Goal: Task Accomplishment & Management: Manage account settings

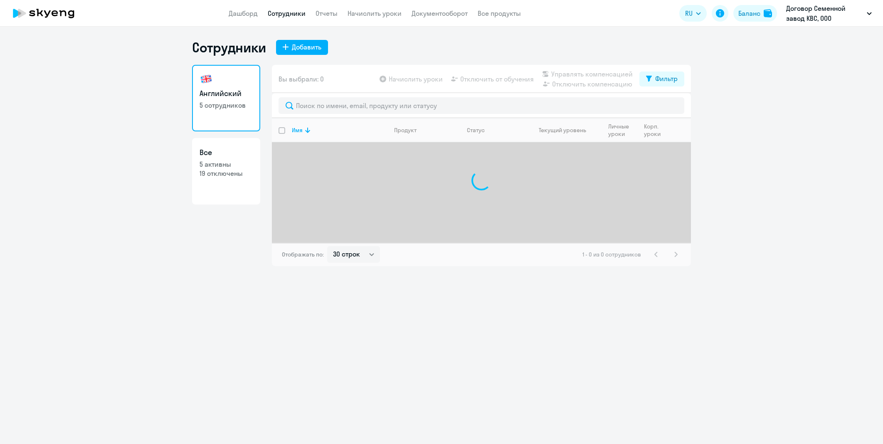
select select "30"
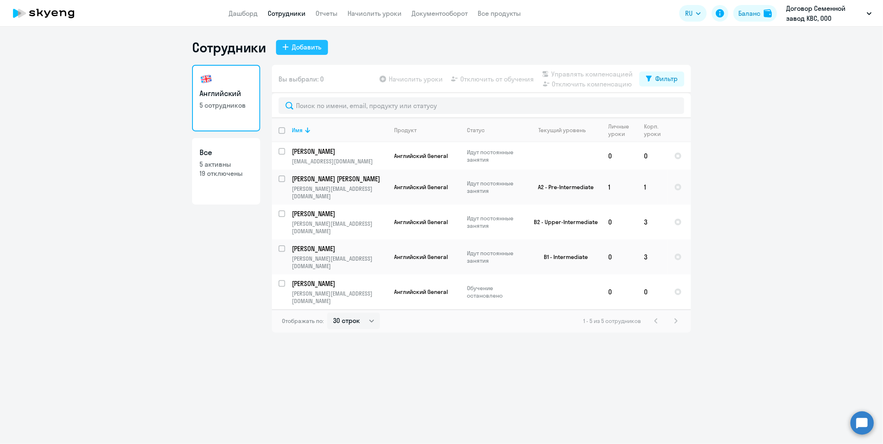
click at [317, 50] on div "Добавить" at bounding box center [307, 47] width 30 height 10
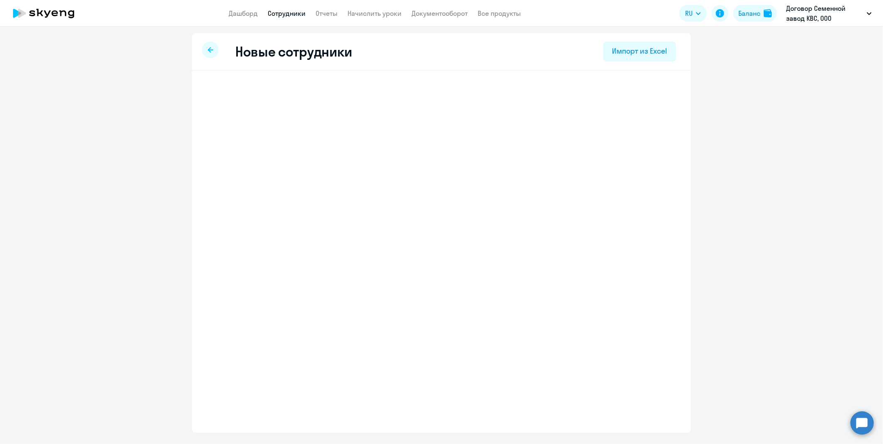
select select "english_adult_not_native_speaker"
select select "3"
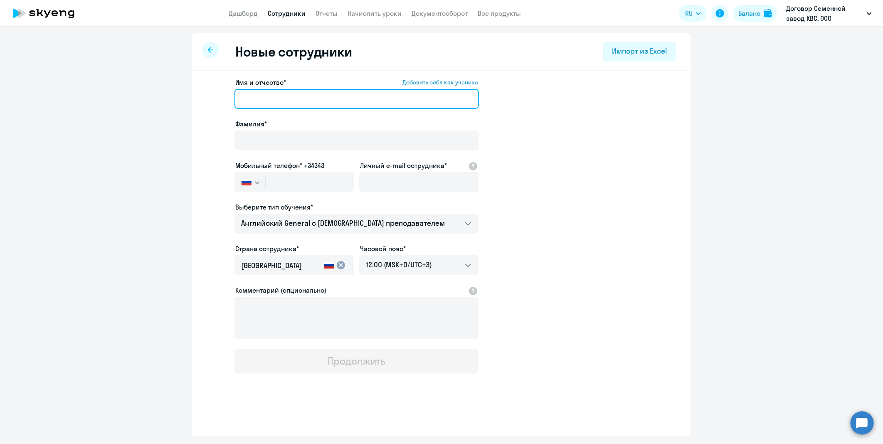
click at [287, 97] on input "Имя и отчество* Добавить себя как ученика" at bounding box center [357, 99] width 245 height 20
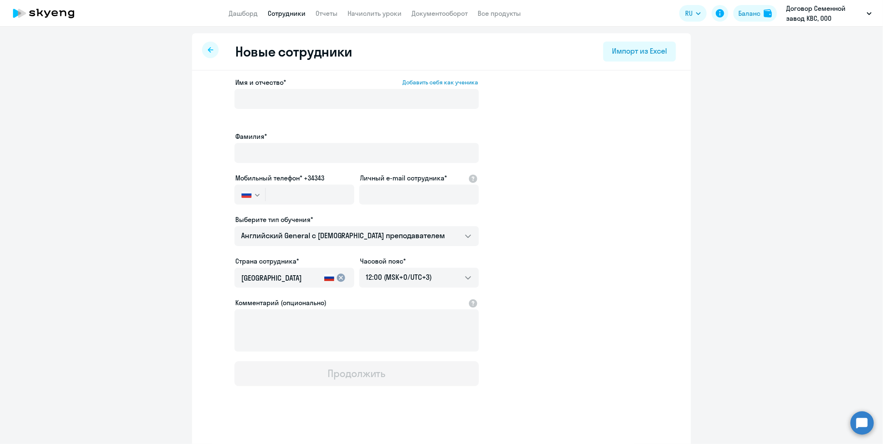
click at [203, 151] on div "Имя и отчество* Добавить себя как ученика Фамилия* Мобильный телефон* +34343 Ро…" at bounding box center [441, 260] width 499 height 378
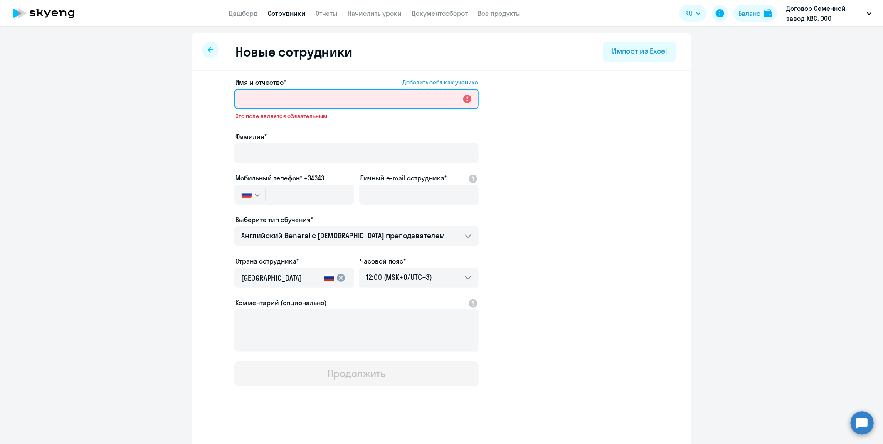
click at [270, 97] on input "Имя и отчество* Добавить себя как ученика" at bounding box center [357, 99] width 245 height 20
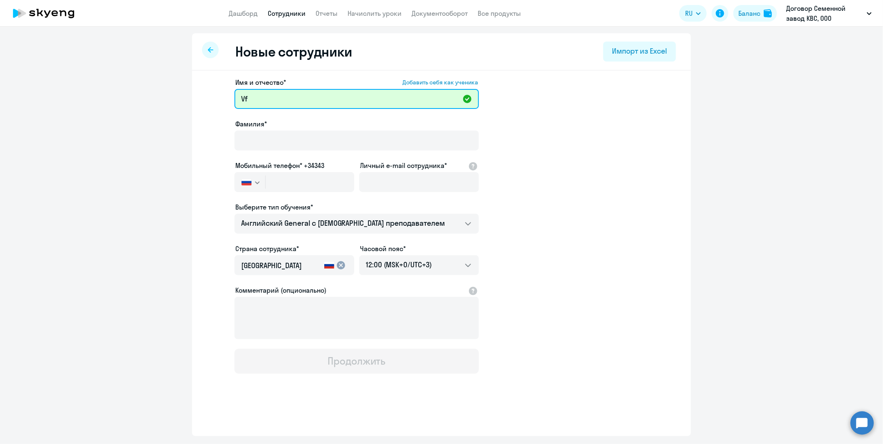
type input "V"
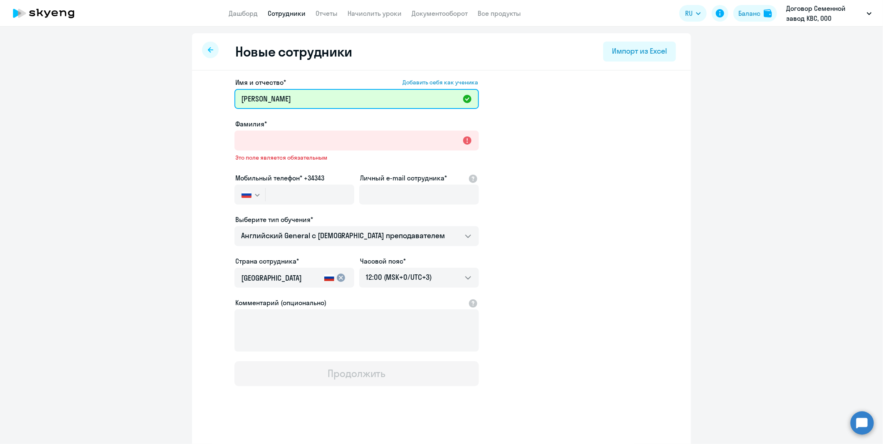
click at [312, 96] on input "Максим Андрееви" at bounding box center [357, 99] width 245 height 20
type input "[PERSON_NAME]"
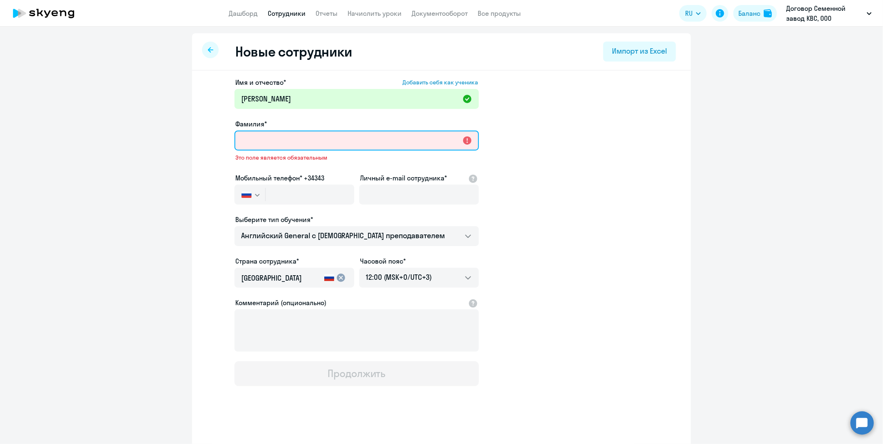
click at [295, 133] on input "Фамилия*" at bounding box center [357, 141] width 245 height 20
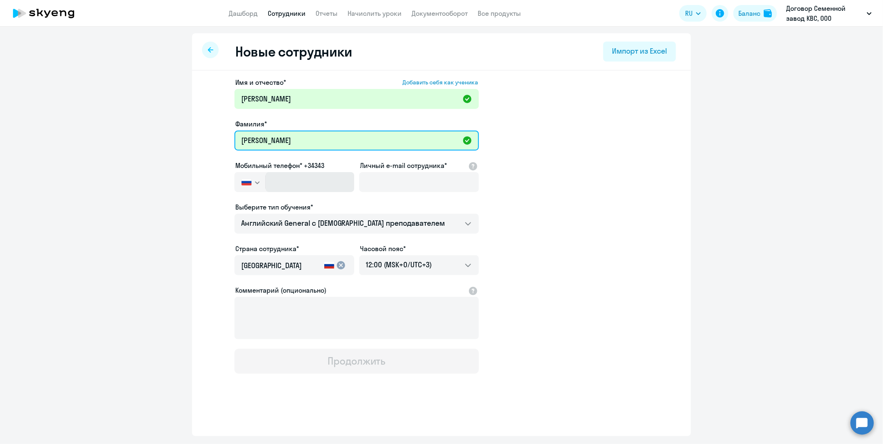
type input "[PERSON_NAME]"
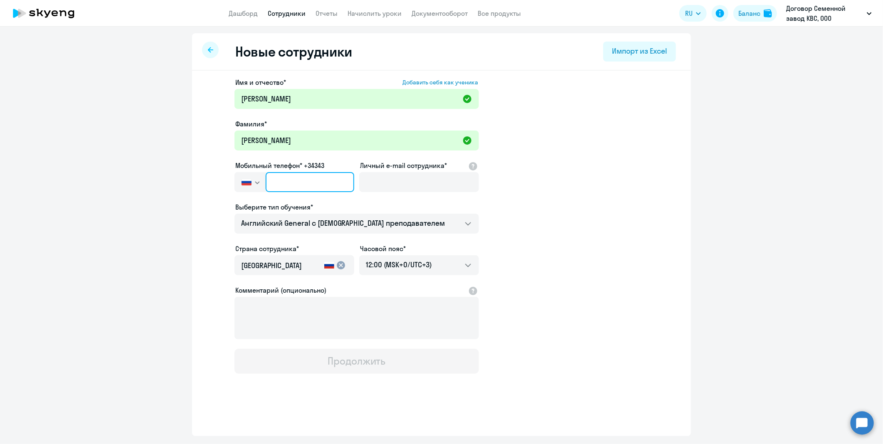
click at [292, 189] on input "text" at bounding box center [310, 182] width 89 height 20
type input "+7 980 350-10-12"
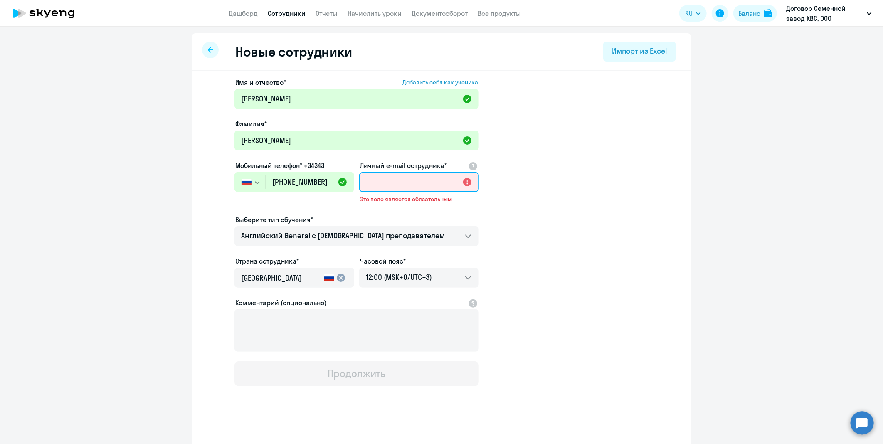
paste input "[EMAIL_ADDRESS][DOMAIN_NAME]"
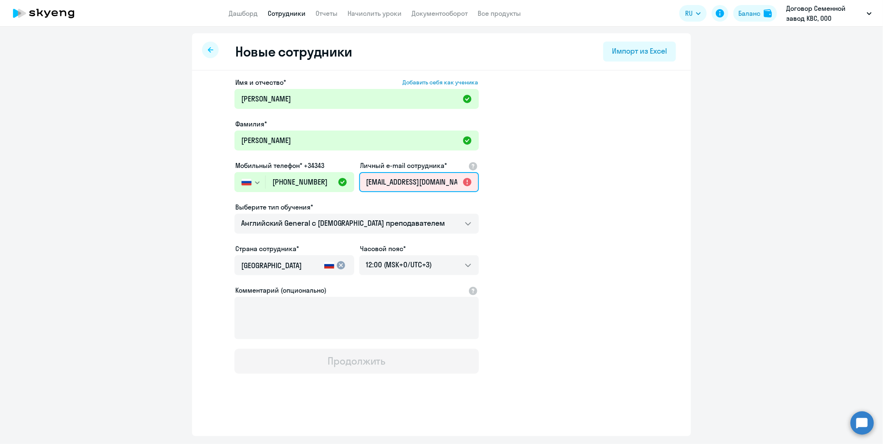
scroll to position [0, 2]
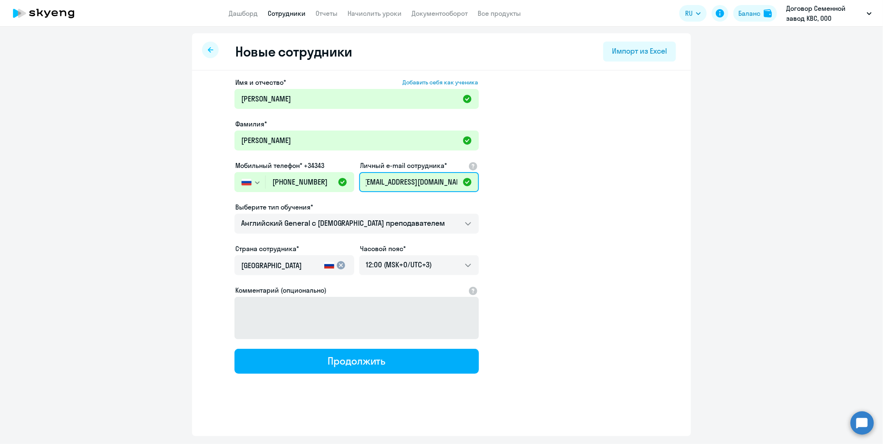
type input "maksim.kononov@kws.com"
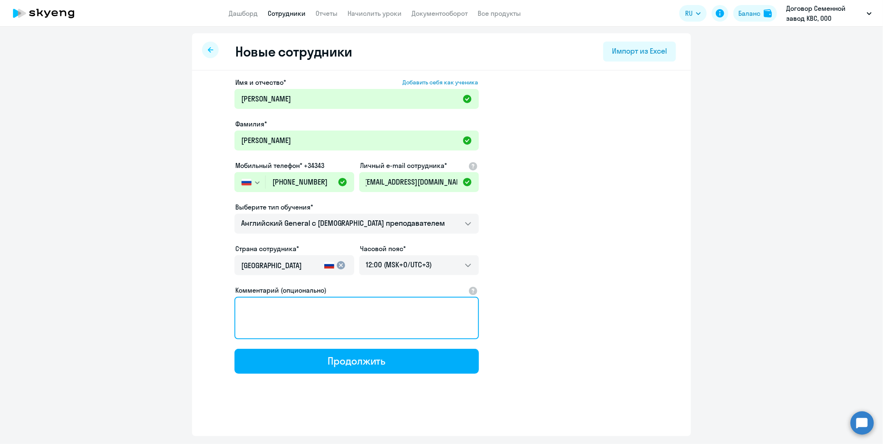
click at [300, 300] on textarea "Комментарий (опционально)" at bounding box center [357, 318] width 245 height 42
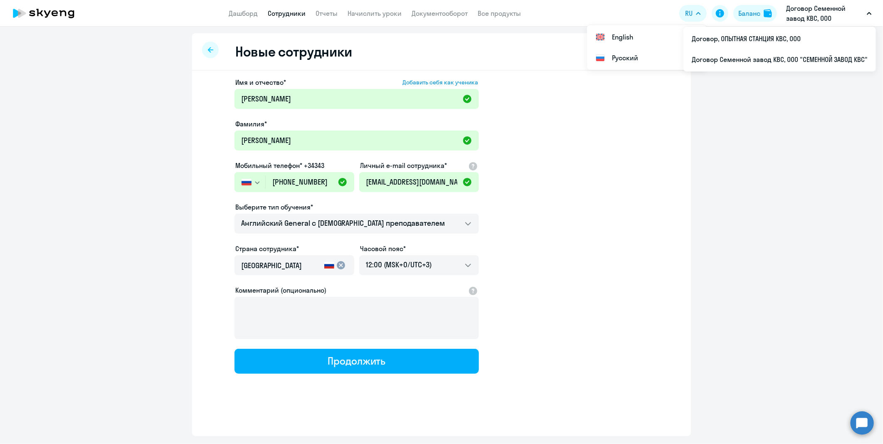
click at [831, 10] on p "Договор Семенной завод КВС, ООО "СЕМЕННОЙ ЗАВОД КВС"" at bounding box center [825, 13] width 77 height 20
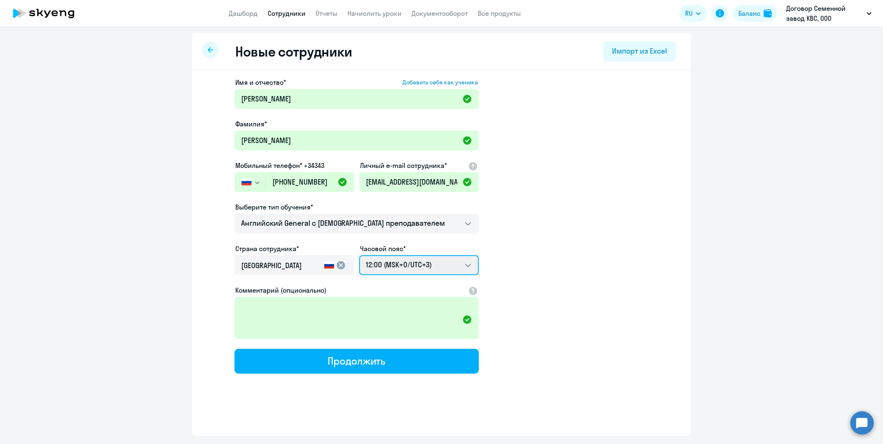
click at [425, 265] on select "22:00 (MSK-14/UTC-11) 23:00 (MSK-13/UTC-10) 00:00 (MSK-12/UTC-9) 01:00 (MSK-11/…" at bounding box center [419, 265] width 120 height 20
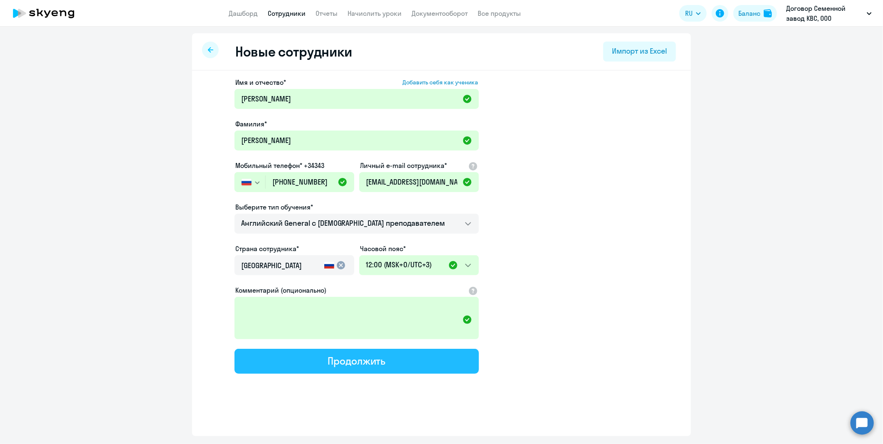
click at [379, 360] on div "Продолжить" at bounding box center [357, 360] width 58 height 13
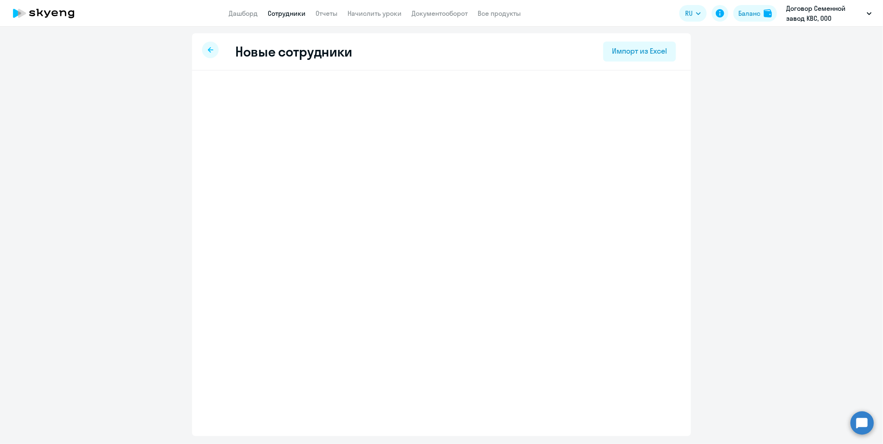
select select "english_adult_not_native_speaker"
select select "3"
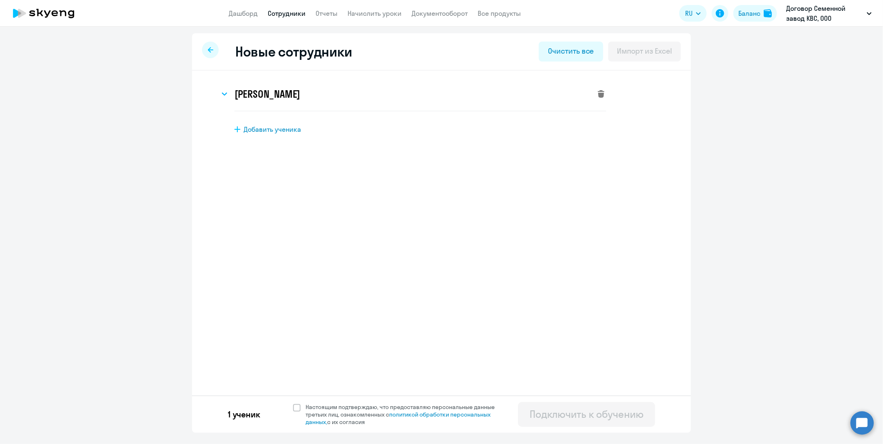
click at [597, 94] on svg-icon at bounding box center [601, 94] width 10 height 10
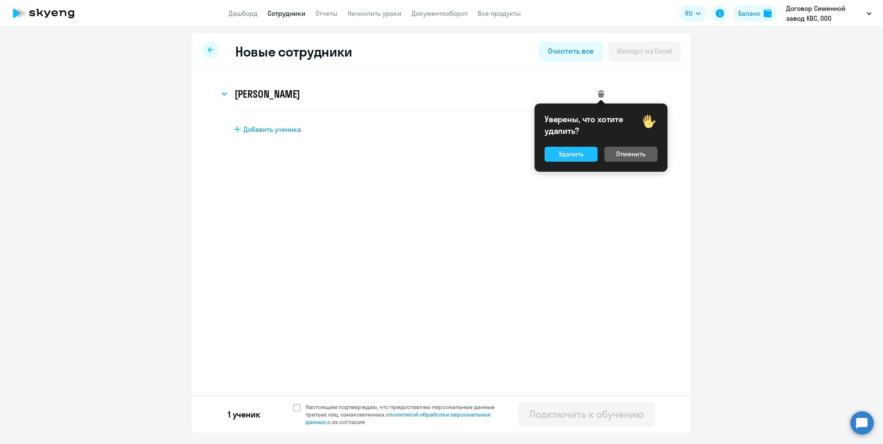
click at [579, 159] on button "Удалить" at bounding box center [571, 154] width 53 height 15
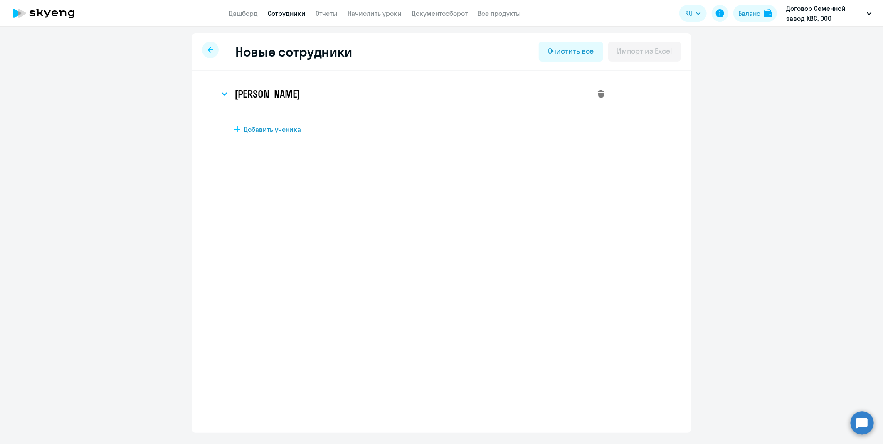
select select "english_adult_not_native_speaker"
select select "3"
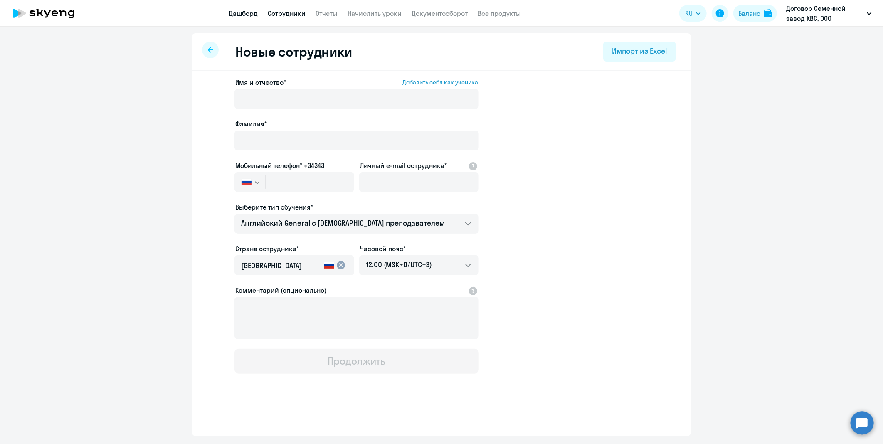
click at [255, 10] on link "Дашборд" at bounding box center [243, 13] width 29 height 8
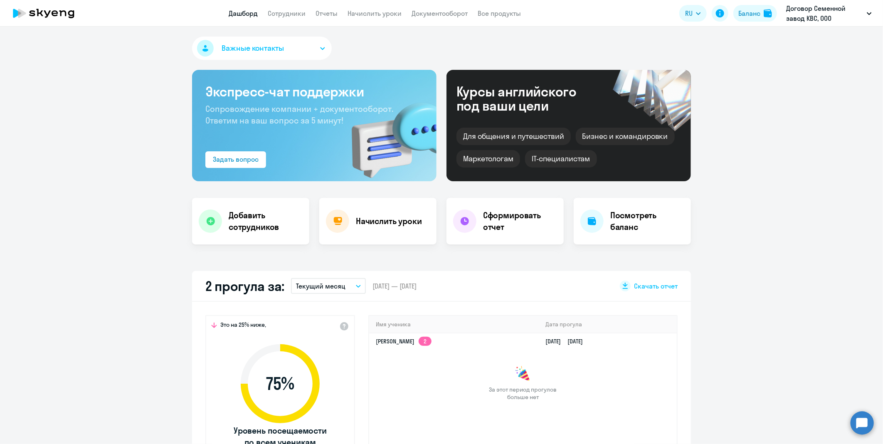
select select "30"
click at [296, 25] on app-header "Дашборд Сотрудники Отчеты Начислить уроки Документооборот Все продукты Дашборд …" at bounding box center [441, 13] width 883 height 27
click at [297, 19] on app-header "Дашборд Сотрудники Отчеты Начислить уроки Документооборот Все продукты Дашборд …" at bounding box center [441, 13] width 883 height 27
click at [297, 14] on link "Сотрудники" at bounding box center [287, 13] width 38 height 8
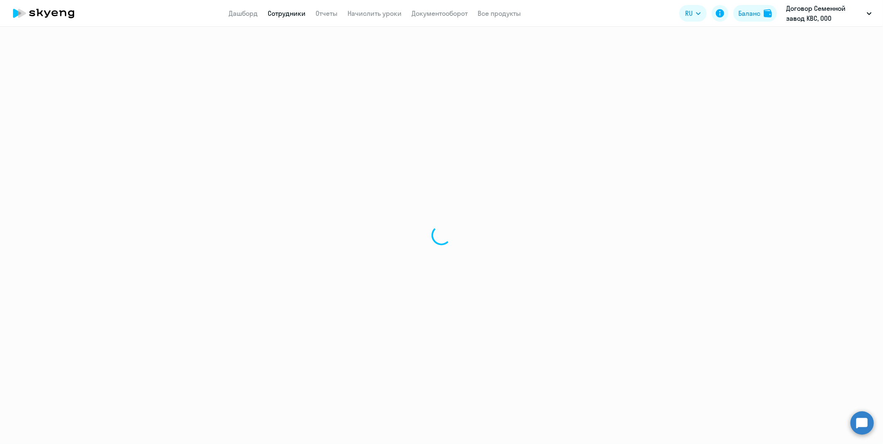
select select "30"
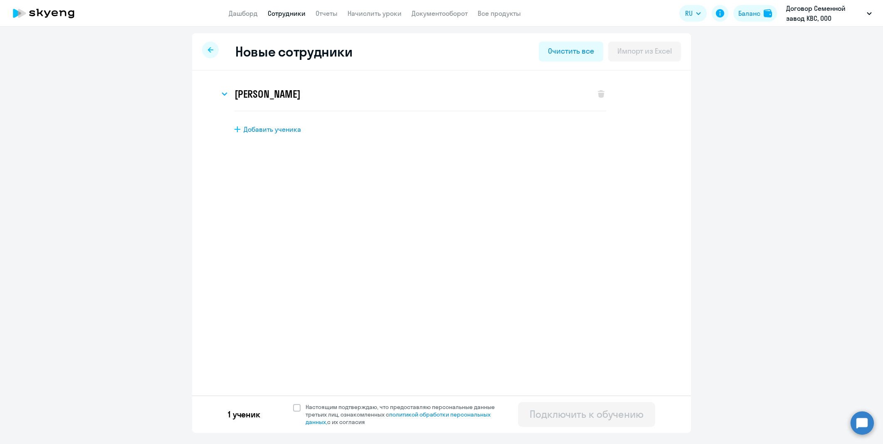
select select "english_adult_not_native_speaker"
select select "3"
click at [209, 54] on div at bounding box center [210, 50] width 17 height 17
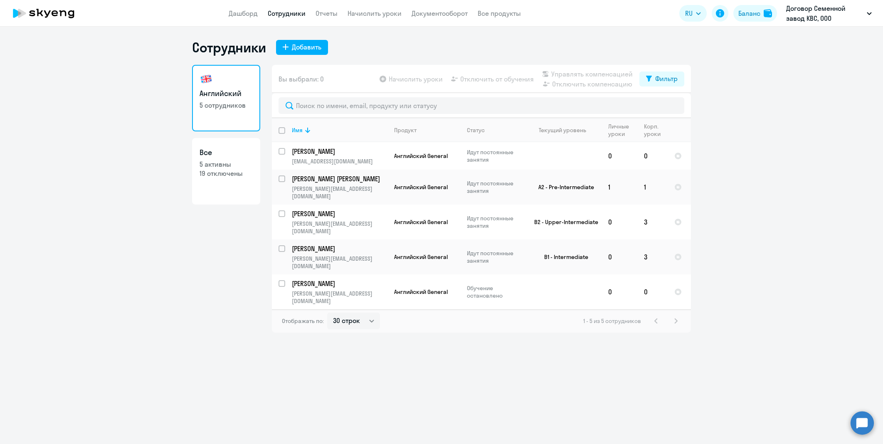
select select "30"
click at [235, 174] on p "19 отключены" at bounding box center [226, 173] width 53 height 9
select select "30"
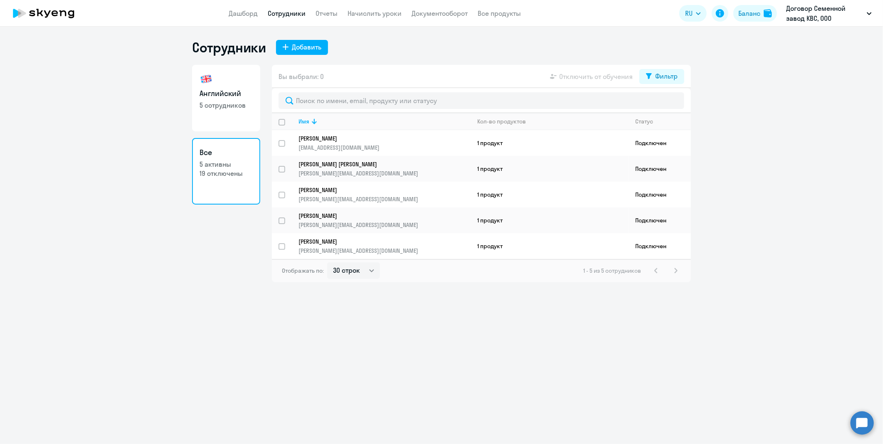
click at [225, 166] on p "5 активны" at bounding box center [226, 164] width 53 height 9
click at [371, 269] on select "30 строк 50 строк 100 строк" at bounding box center [353, 270] width 53 height 17
click at [676, 266] on div "1 - 5 из 5 сотрудников" at bounding box center [633, 271] width 98 height 10
click at [210, 169] on p "19 отключены" at bounding box center [226, 173] width 53 height 9
click at [602, 76] on app-table-action-button "Отключить от обучения" at bounding box center [591, 77] width 84 height 10
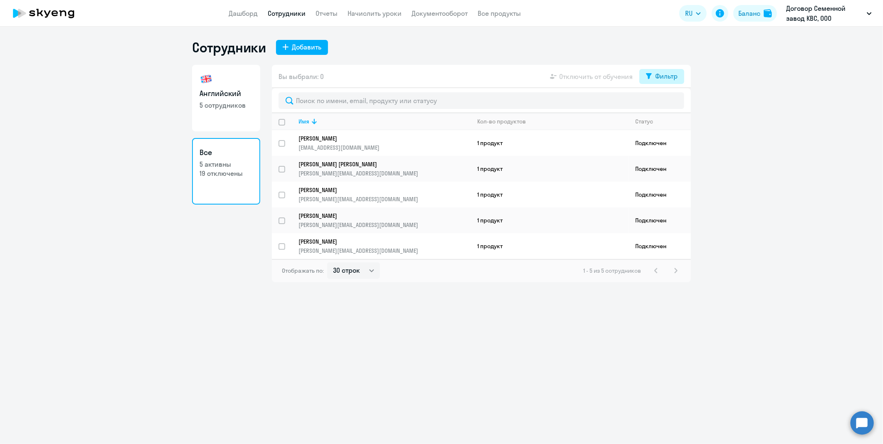
click at [664, 73] on div "Фильтр" at bounding box center [667, 76] width 22 height 10
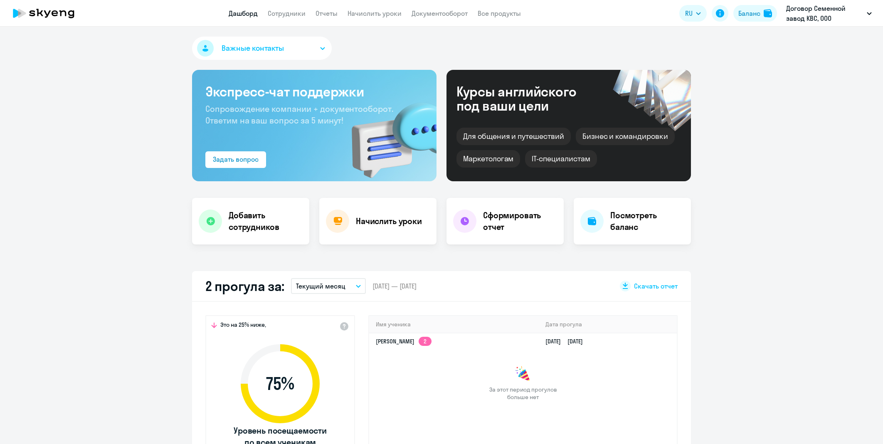
select select "30"
click at [243, 205] on div "Добавить сотрудников" at bounding box center [250, 221] width 117 height 47
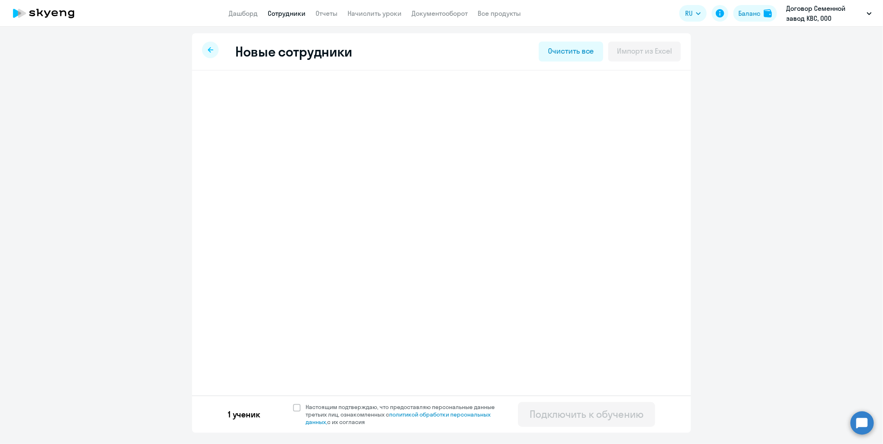
select select "english_adult_not_native_speaker"
select select "3"
click at [203, 46] on div at bounding box center [210, 50] width 17 height 17
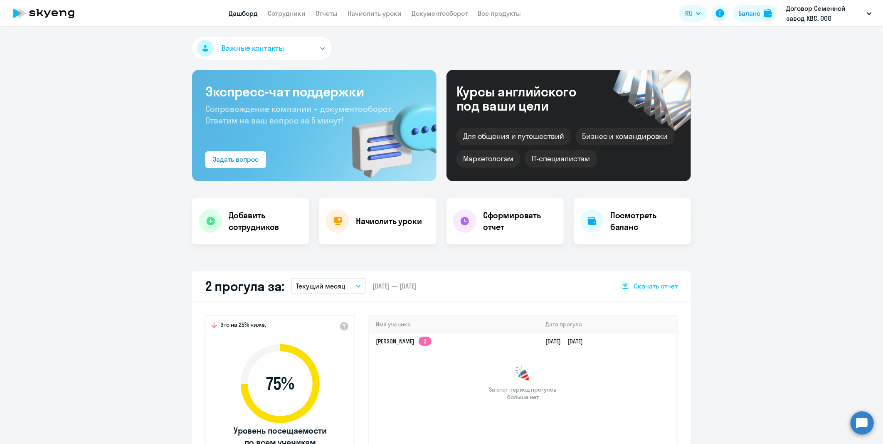
select select "30"
click at [434, 346] on td "Софья Дьячкова 2" at bounding box center [454, 341] width 170 height 16
click at [415, 340] on link "Софья Дьячкова 2" at bounding box center [404, 341] width 56 height 7
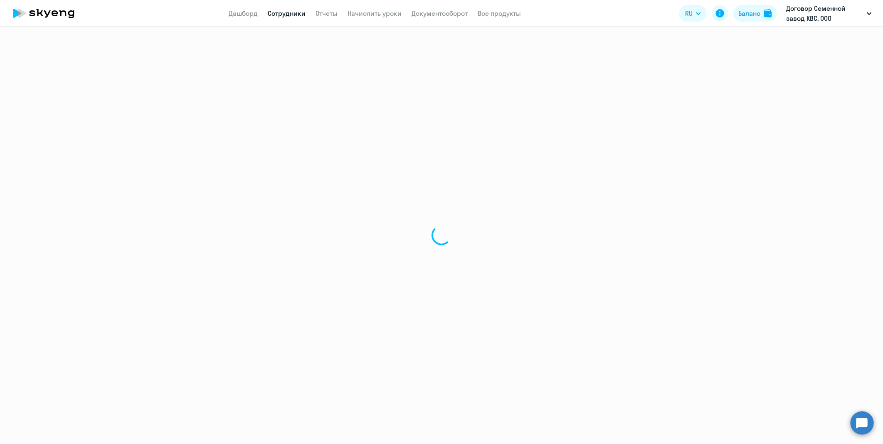
select select "english"
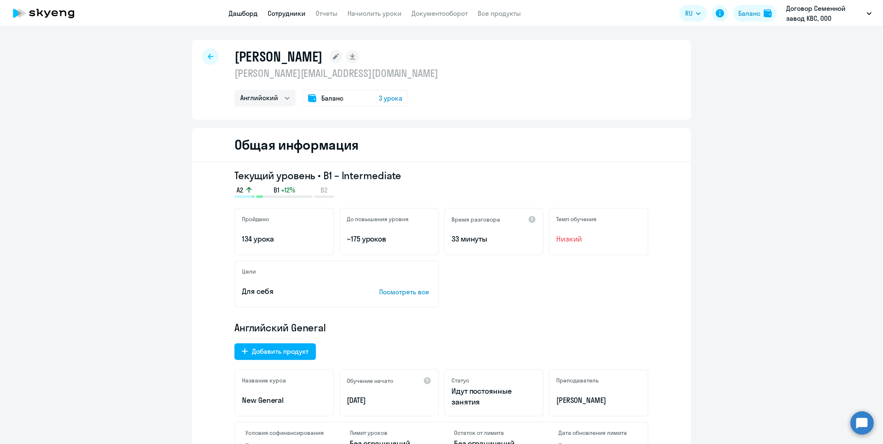
click at [251, 10] on link "Дашборд" at bounding box center [243, 13] width 29 height 8
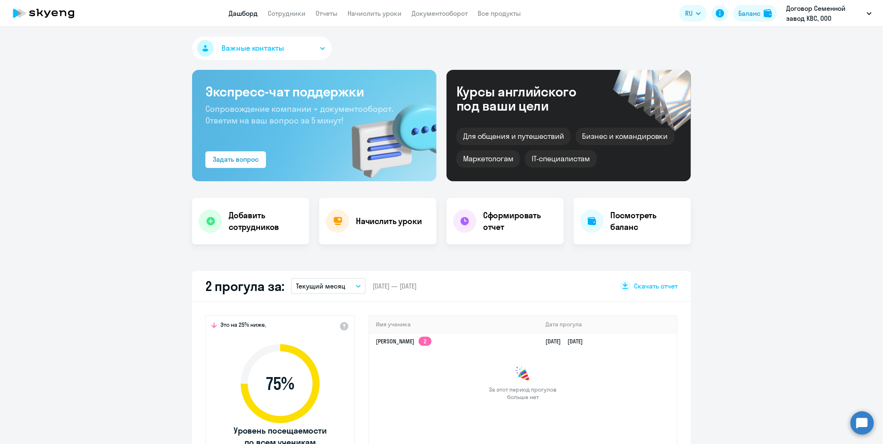
select select "30"
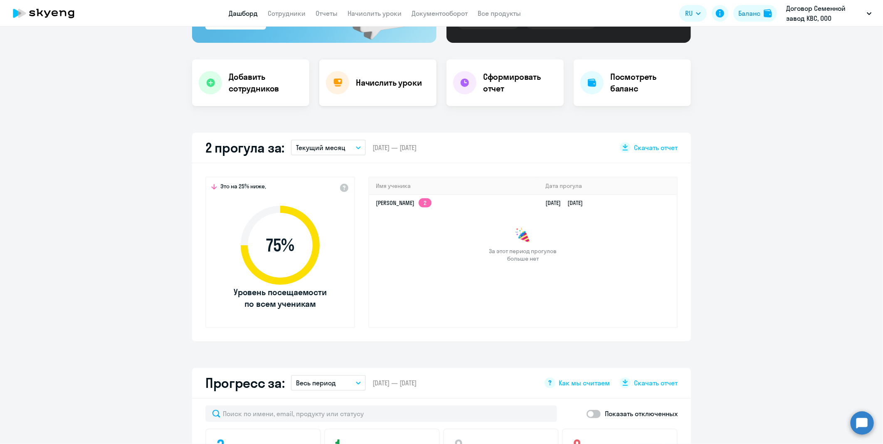
scroll to position [92, 0]
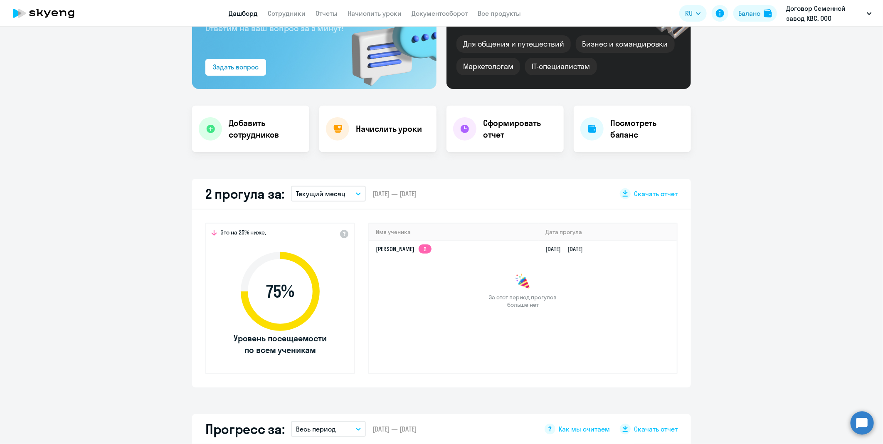
click at [297, 7] on app-header "Дашборд Сотрудники Отчеты Начислить уроки Документооборот Все продукты Дашборд …" at bounding box center [441, 13] width 883 height 27
click at [297, 11] on link "Сотрудники" at bounding box center [287, 13] width 38 height 8
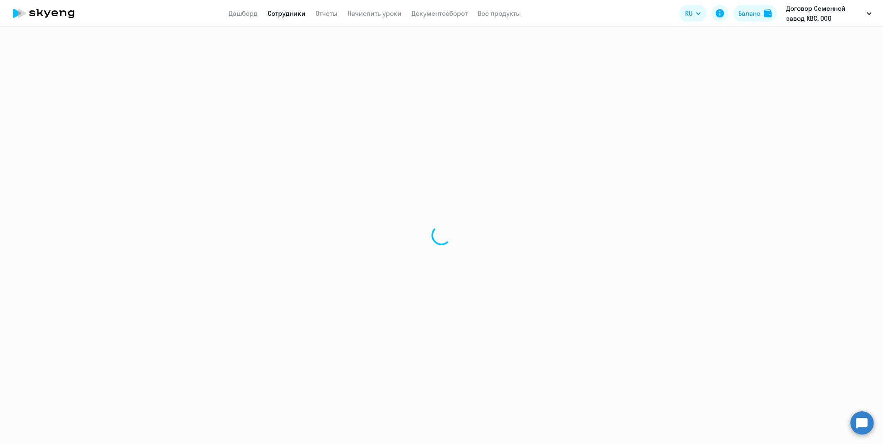
select select "30"
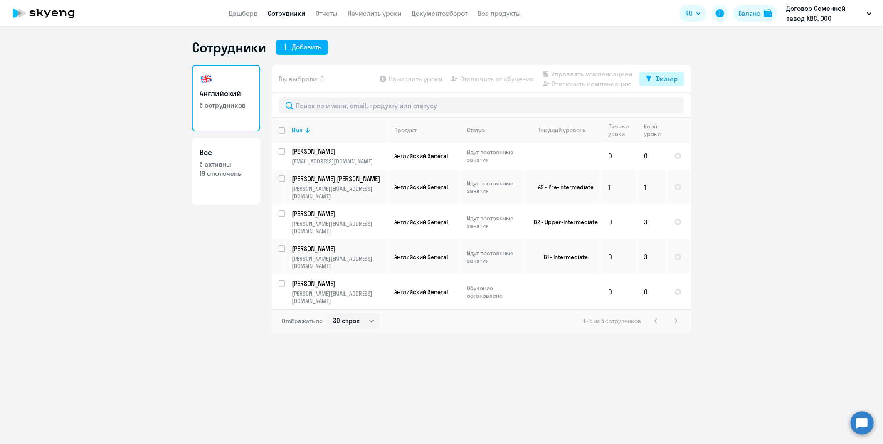
click at [647, 80] on icon at bounding box center [649, 79] width 6 height 6
click at [671, 109] on span at bounding box center [671, 106] width 14 height 8
click at [664, 106] on input "checkbox" at bounding box center [663, 105] width 0 height 0
checkbox input "true"
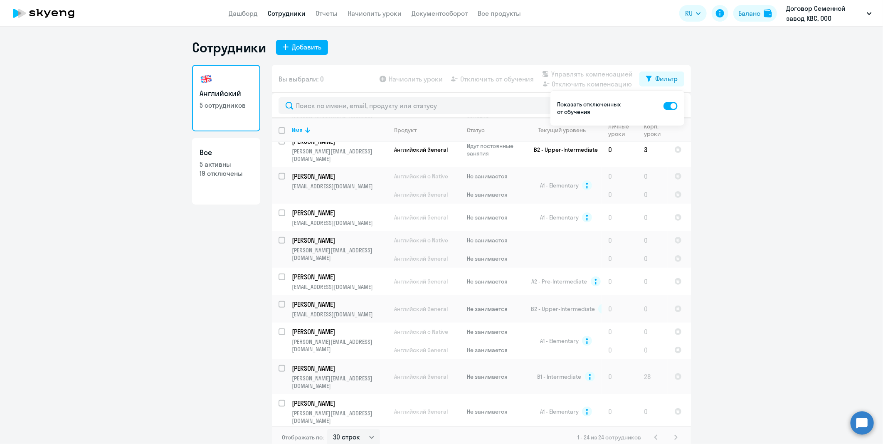
scroll to position [360, 0]
click at [542, 275] on span "A2 - Pre-Intermediate" at bounding box center [560, 278] width 56 height 7
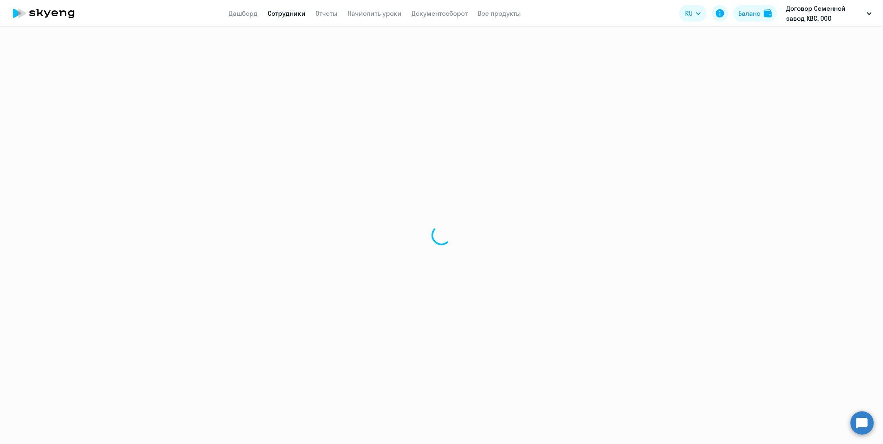
select select "english"
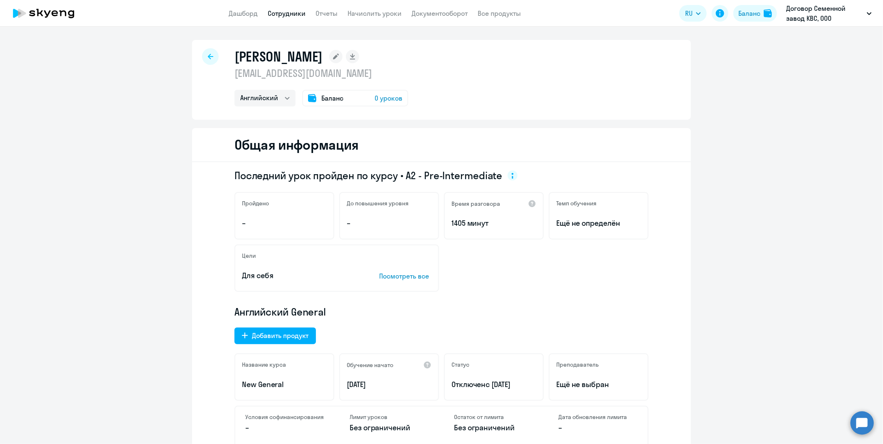
click at [194, 57] on div "Кононов Максим Андреевич maksim.kononov@kws.com Английский Баланс 0 уроков" at bounding box center [441, 80] width 499 height 80
click at [202, 57] on div at bounding box center [210, 56] width 17 height 17
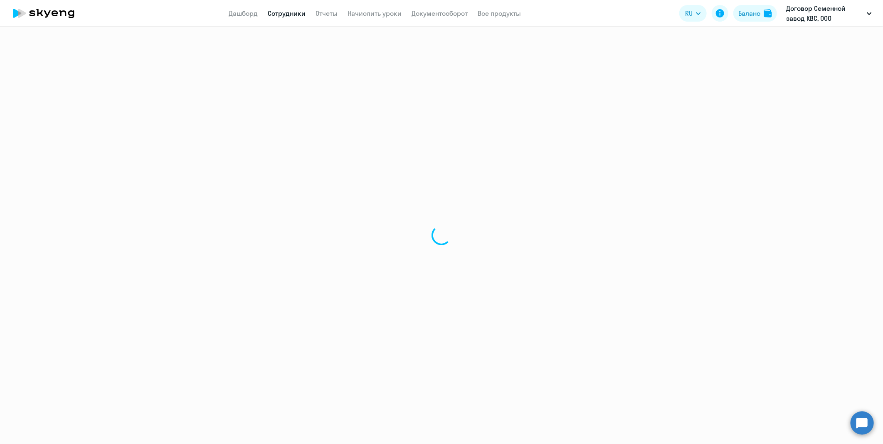
select select "30"
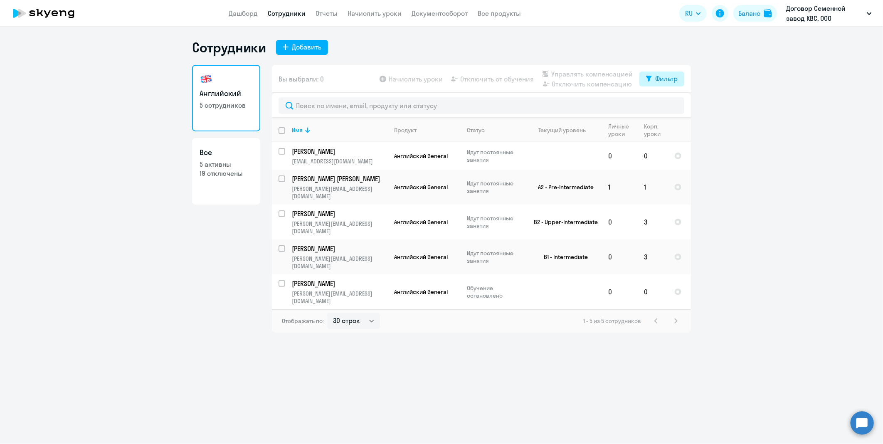
click at [643, 79] on button "Фильтр" at bounding box center [662, 79] width 45 height 15
click at [673, 107] on span at bounding box center [671, 106] width 14 height 8
click at [664, 106] on input "checkbox" at bounding box center [663, 105] width 0 height 0
checkbox input "true"
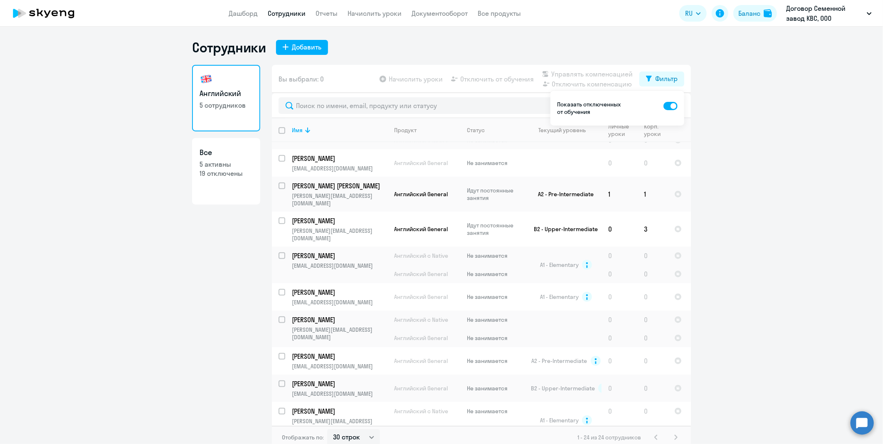
scroll to position [317, 0]
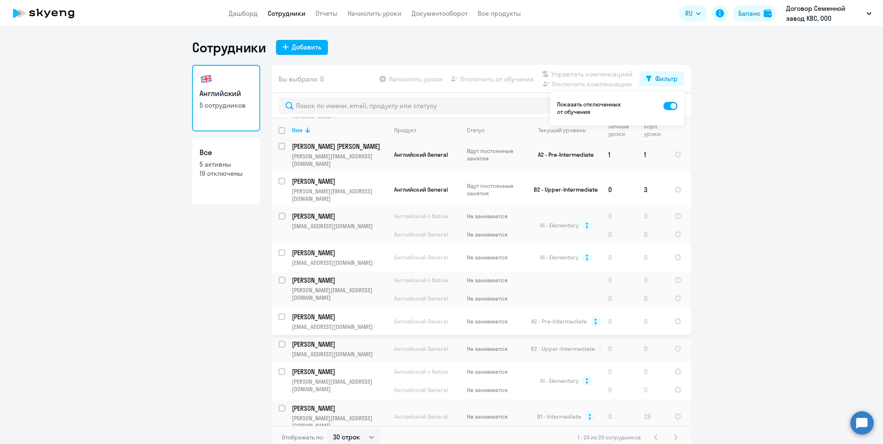
click at [279, 314] on input "select row 14682304" at bounding box center [287, 322] width 17 height 17
checkbox input "true"
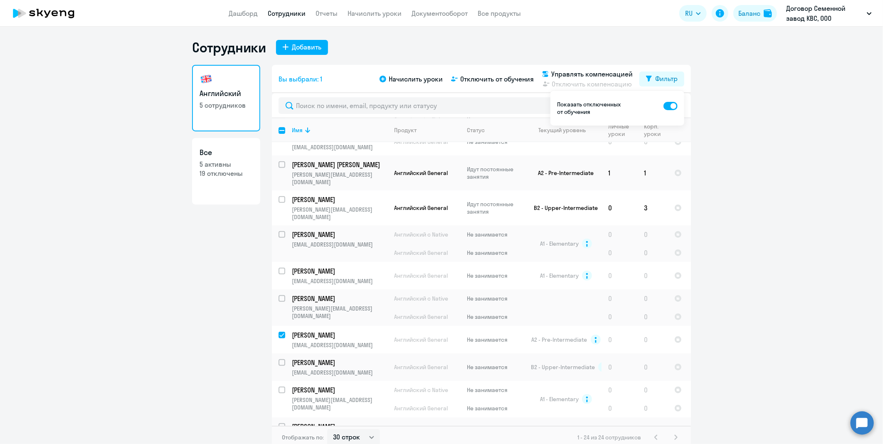
scroll to position [285, 0]
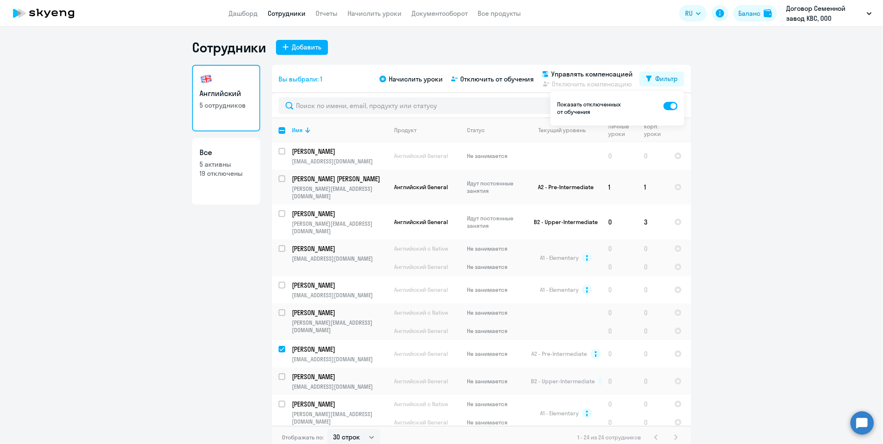
click at [330, 54] on div "Сотрудники Добавить" at bounding box center [441, 47] width 499 height 17
click at [416, 77] on span "Начислить уроки" at bounding box center [416, 79] width 54 height 10
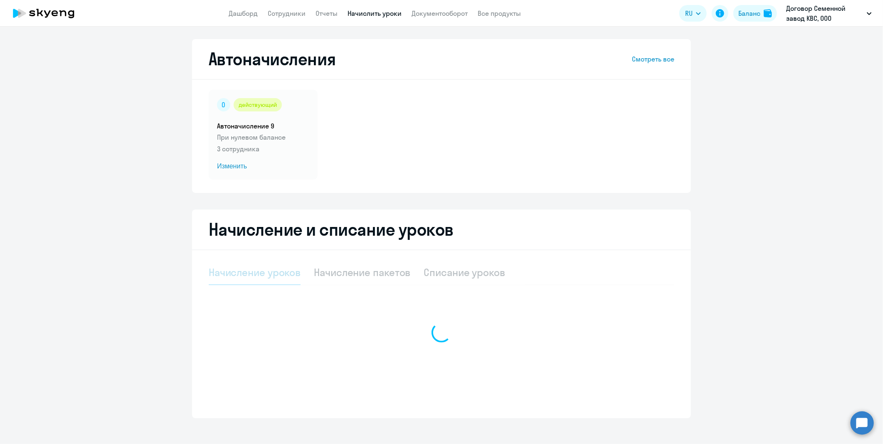
select select "10"
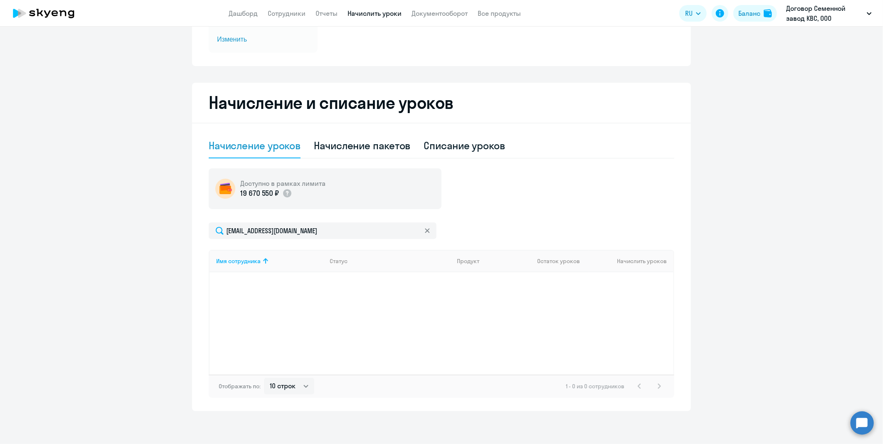
scroll to position [127, 0]
click at [376, 141] on div "Начисление пакетов" at bounding box center [362, 145] width 97 height 13
select select "10"
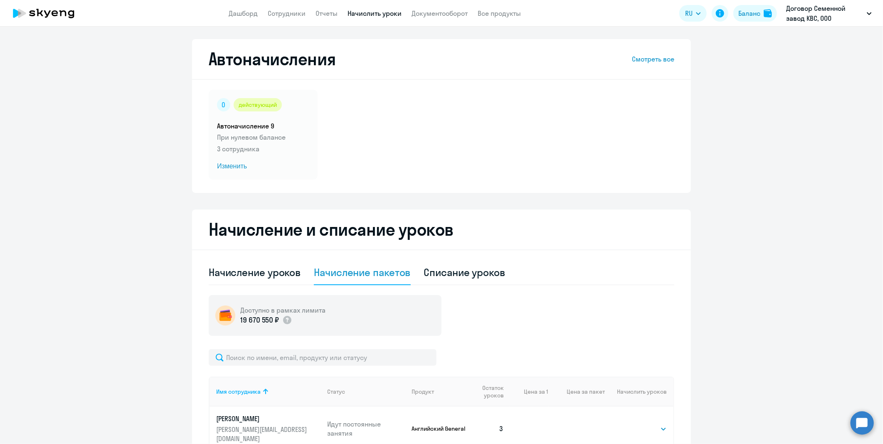
scroll to position [0, 0]
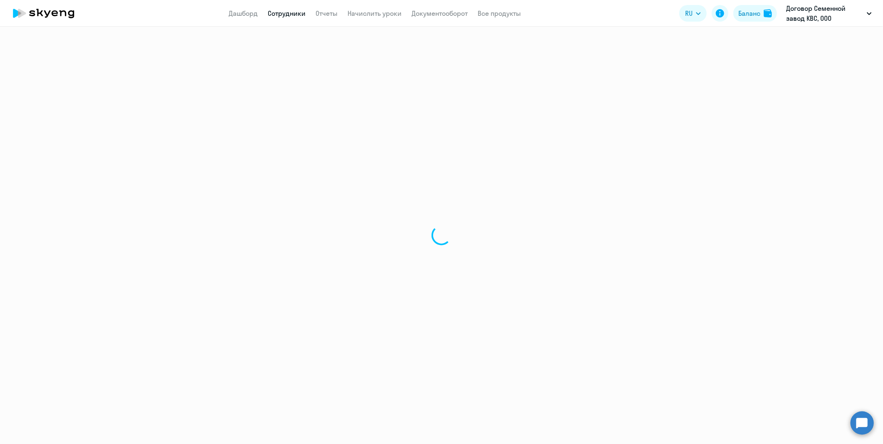
select select "30"
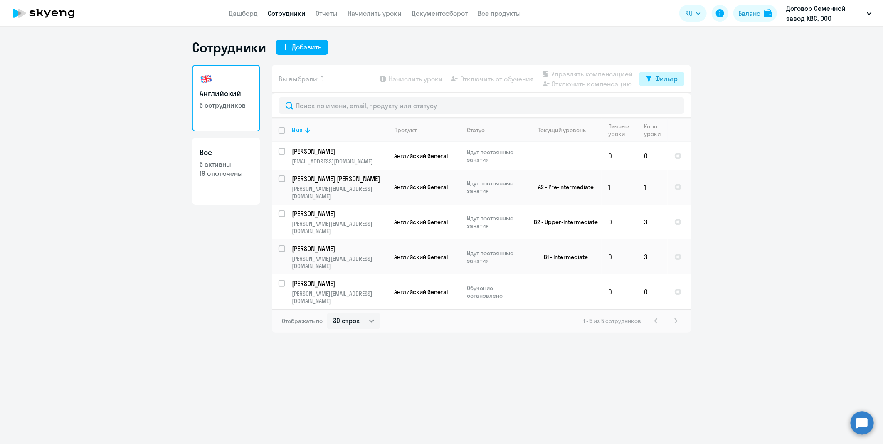
click at [646, 76] on button "Фильтр" at bounding box center [662, 79] width 45 height 15
click at [671, 105] on span at bounding box center [671, 106] width 14 height 8
click at [664, 105] on input "checkbox" at bounding box center [663, 105] width 0 height 0
checkbox input "true"
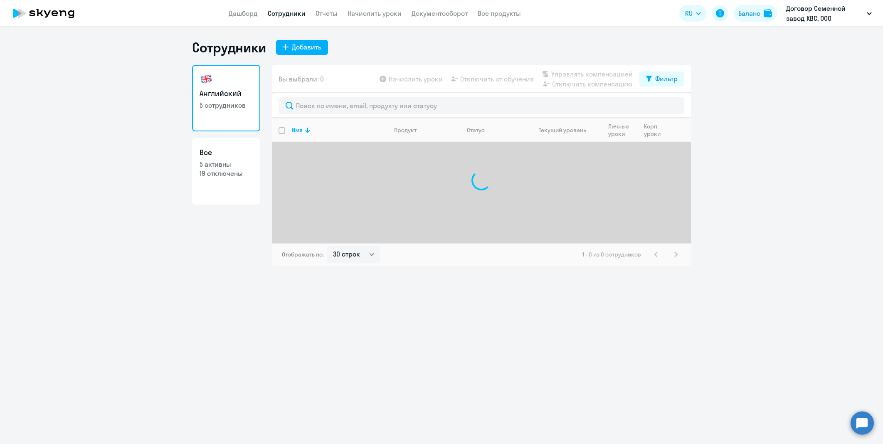
select select "30"
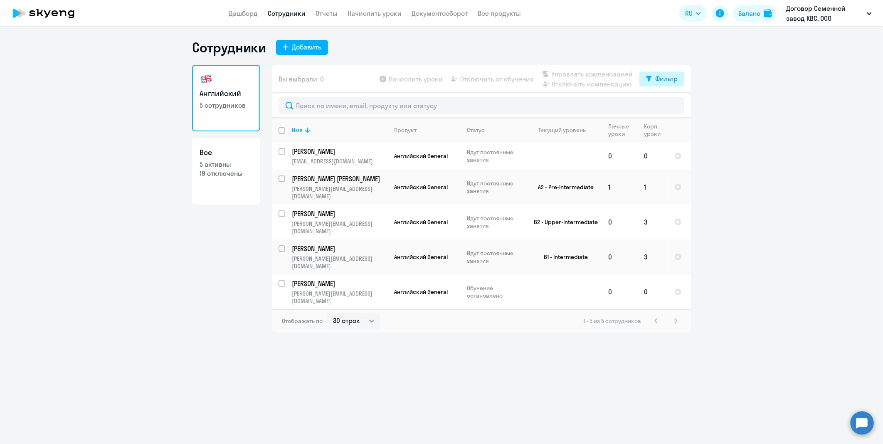
click at [648, 75] on button "Фильтр" at bounding box center [662, 79] width 45 height 15
click at [671, 111] on ds-switcher at bounding box center [671, 108] width 14 height 15
click at [674, 109] on span at bounding box center [671, 106] width 14 height 8
click at [664, 106] on input "checkbox" at bounding box center [663, 105] width 0 height 0
checkbox input "true"
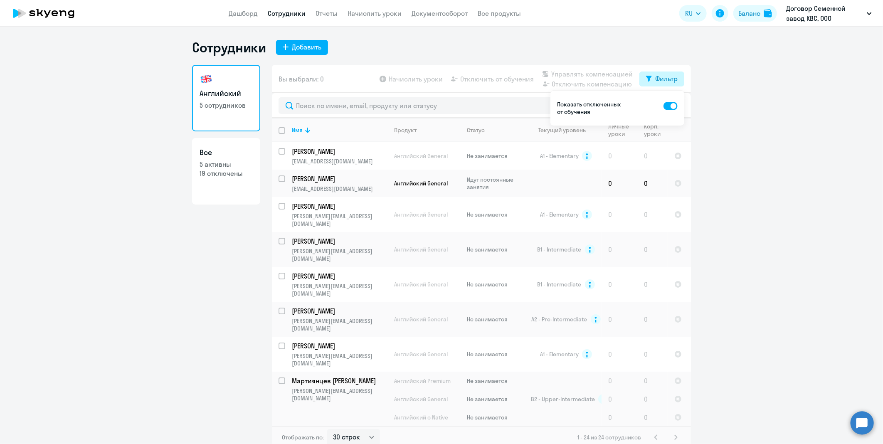
click at [656, 77] on div "Фильтр" at bounding box center [667, 79] width 22 height 10
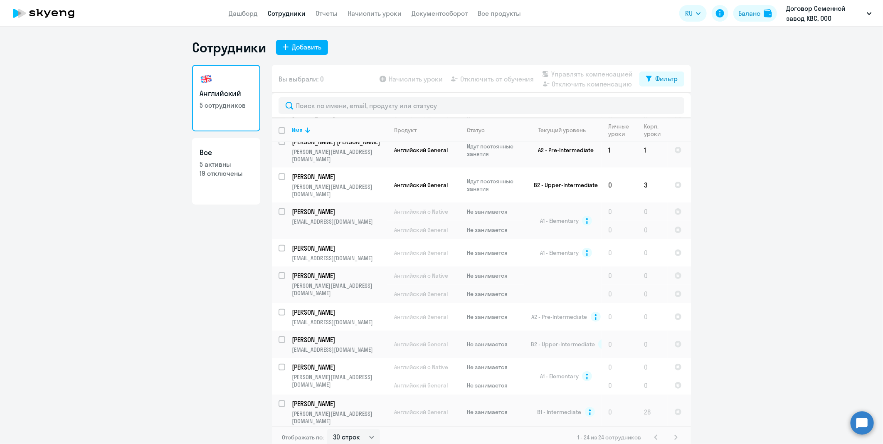
scroll to position [318, 0]
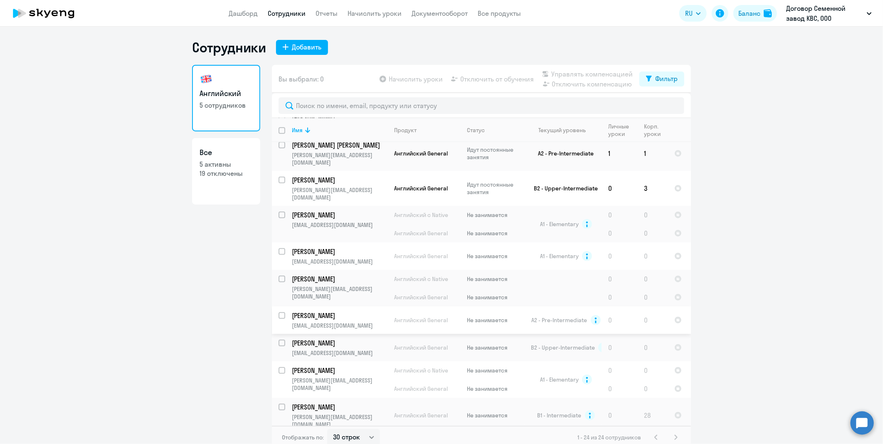
click at [279, 312] on input "select row 14682304" at bounding box center [287, 320] width 17 height 17
checkbox input "true"
click at [487, 84] on span "Отключить от обучения" at bounding box center [497, 79] width 74 height 10
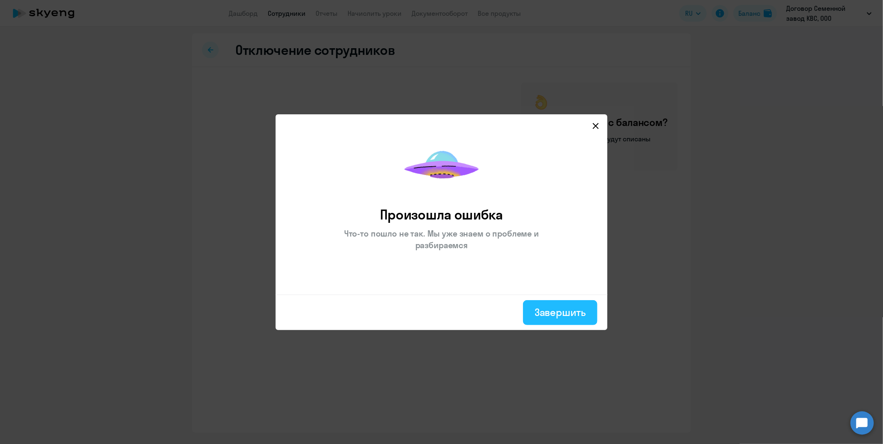
click at [555, 313] on div "Завершить" at bounding box center [560, 312] width 51 height 13
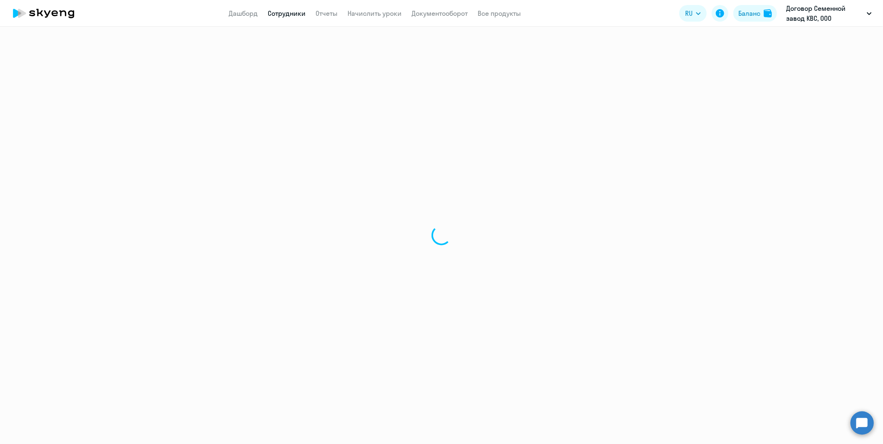
select select "30"
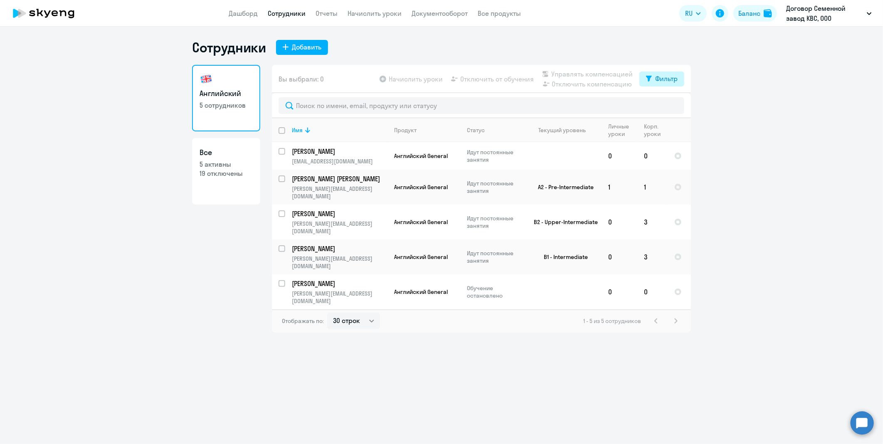
click at [677, 81] on div "Фильтр" at bounding box center [667, 79] width 22 height 10
click at [673, 109] on span at bounding box center [671, 106] width 14 height 8
click at [664, 106] on input "checkbox" at bounding box center [663, 105] width 0 height 0
checkbox input "true"
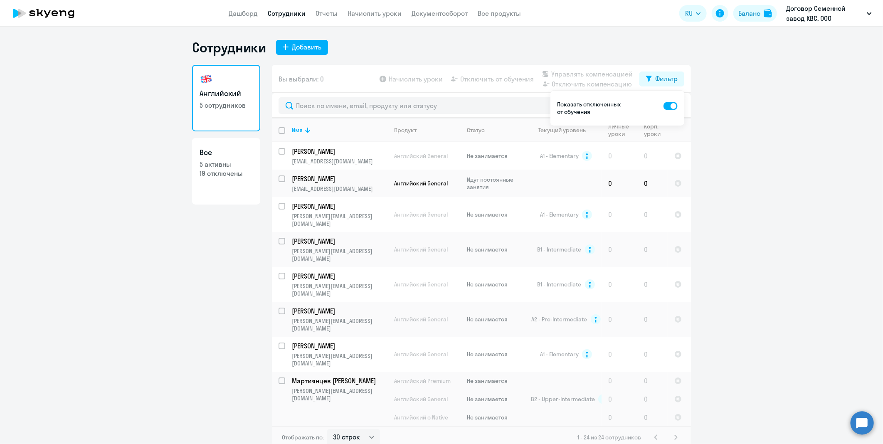
drag, startPoint x: 688, startPoint y: 178, endPoint x: 687, endPoint y: 220, distance: 42.9
click at [687, 220] on ng-component "Сотрудники Добавить Английский 5 сотрудников Все 5 активны 19 отключены Вы выбр…" at bounding box center [441, 244] width 883 height 410
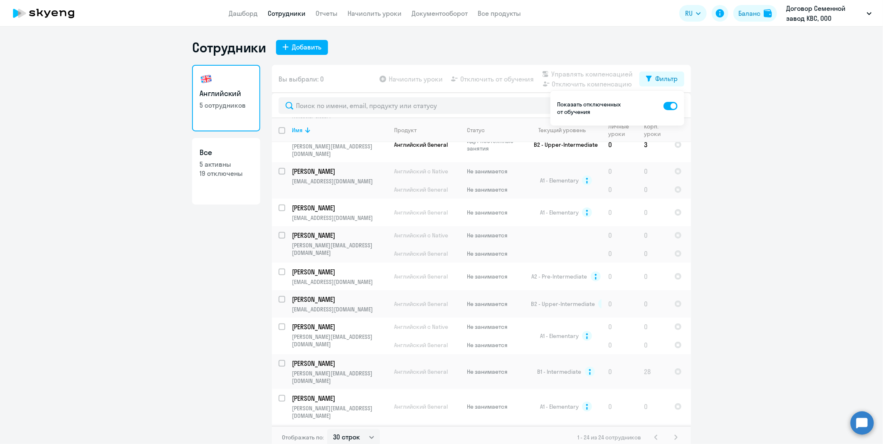
scroll to position [382, 0]
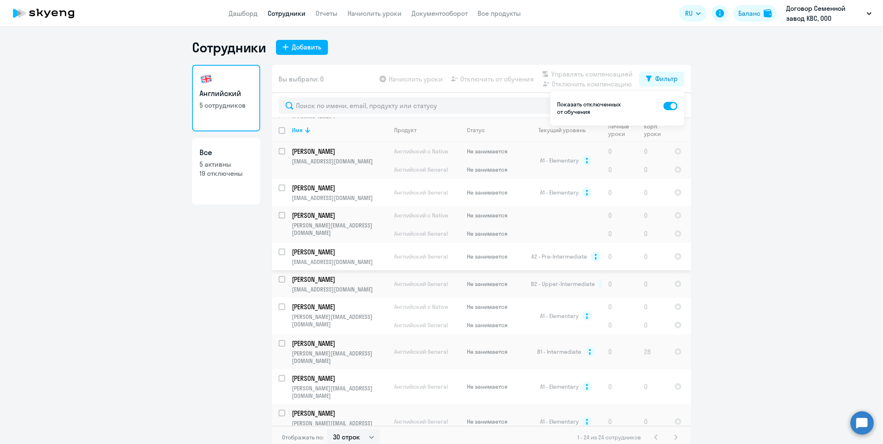
click at [279, 249] on input "select row 14682304" at bounding box center [287, 257] width 17 height 17
checkbox input "true"
click at [382, 80] on icon at bounding box center [383, 79] width 7 height 7
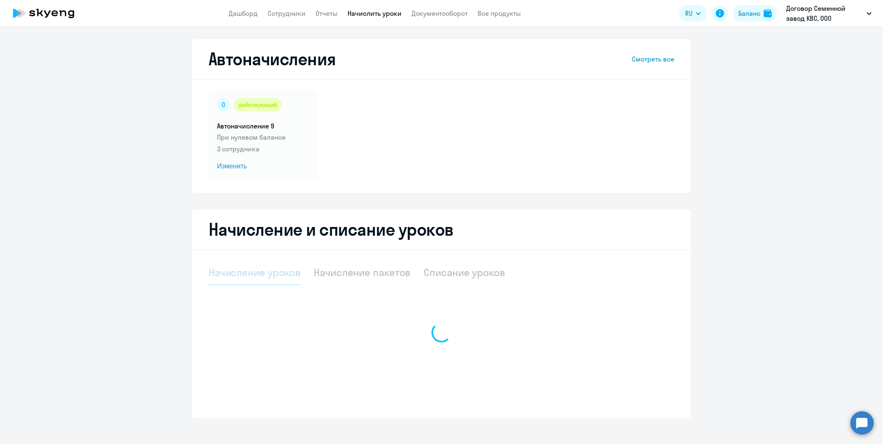
select select "10"
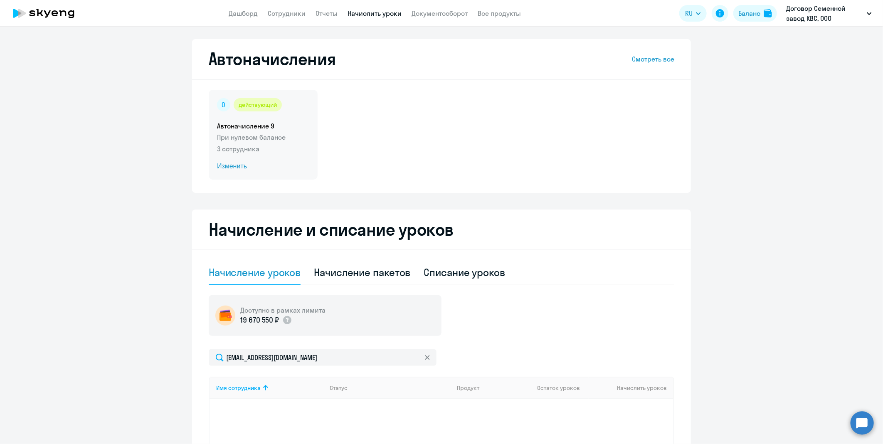
click at [242, 165] on span "Изменить" at bounding box center [263, 166] width 92 height 10
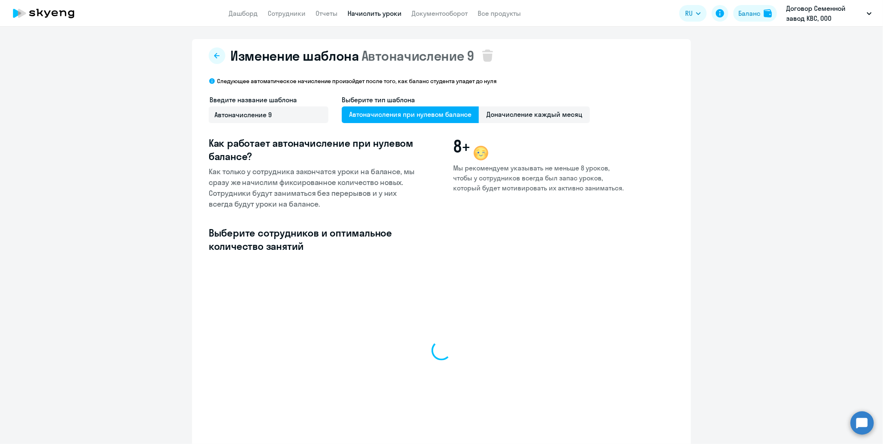
select select "10"
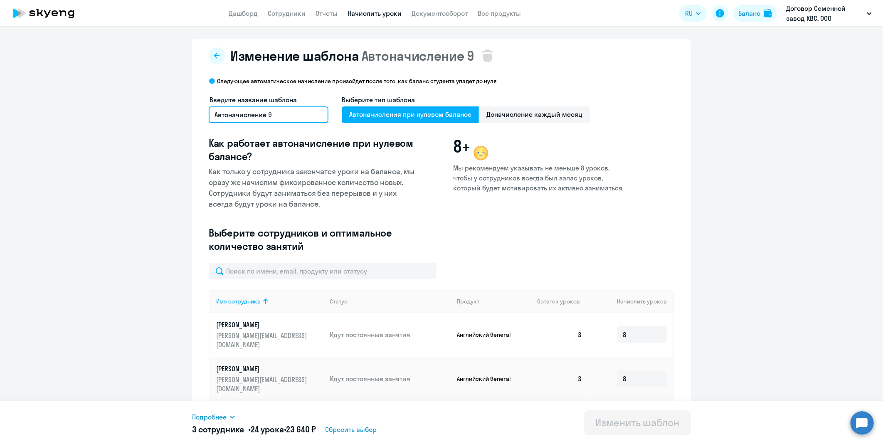
click at [298, 117] on input "Автоначисление 9" at bounding box center [269, 114] width 120 height 17
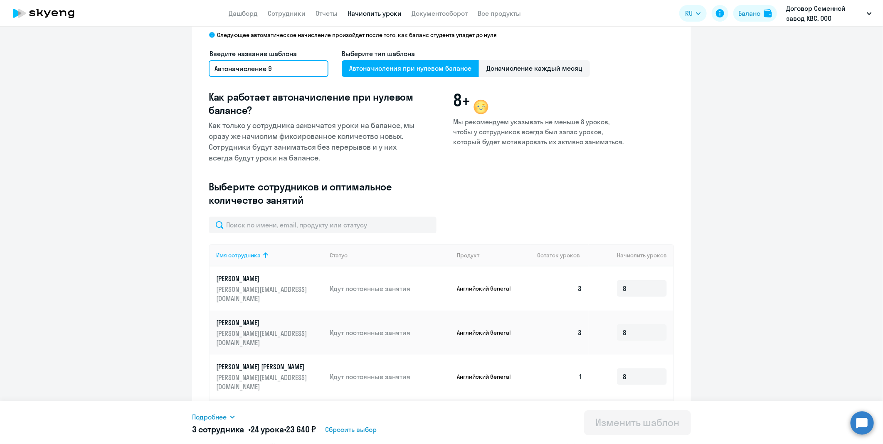
scroll to position [77, 0]
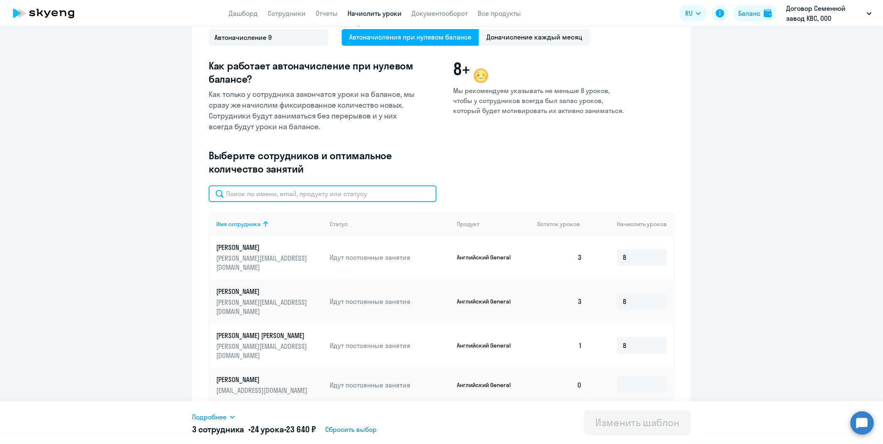
click at [321, 200] on input "text" at bounding box center [323, 194] width 228 height 17
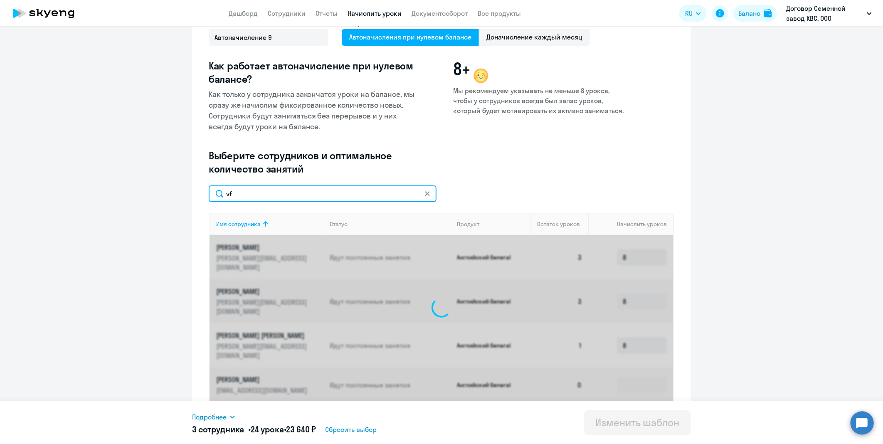
type input "v"
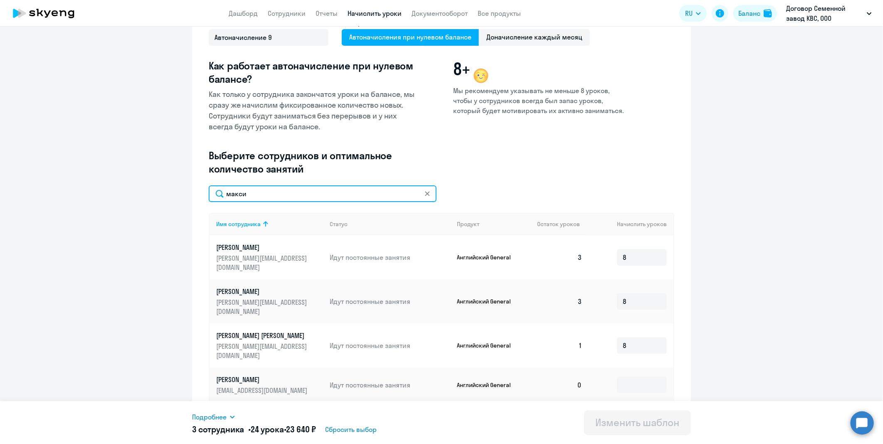
type input "[PERSON_NAME]"
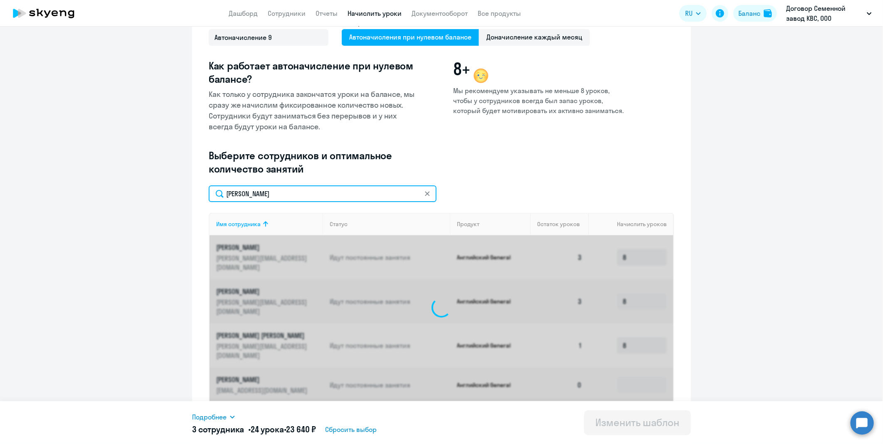
scroll to position [40, 0]
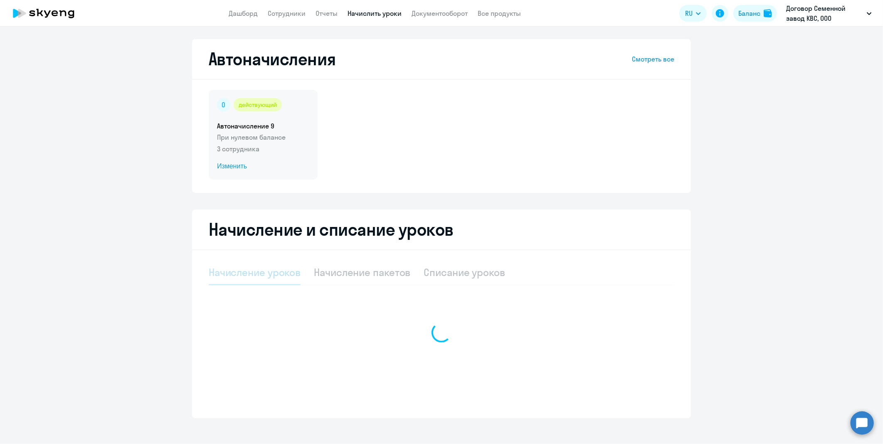
select select "10"
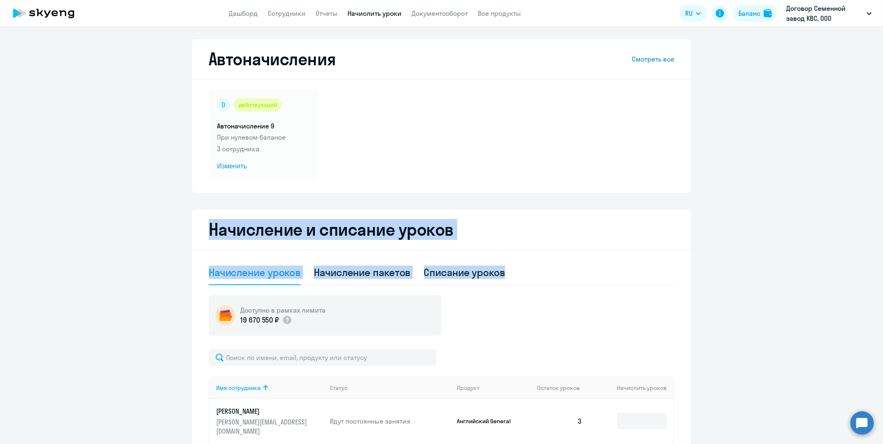
drag, startPoint x: 867, startPoint y: 202, endPoint x: 869, endPoint y: 293, distance: 91.1
click at [869, 293] on ng-component "Автоначисления Смотреть все действующий Автоначисление 9 При нулевом балансе 3 …" at bounding box center [441, 321] width 883 height 564
drag, startPoint x: 869, startPoint y: 293, endPoint x: 807, endPoint y: 270, distance: 65.1
click at [807, 270] on ng-component "Автоначисления Смотреть все действующий Автоначисление 9 При нулевом балансе 3 …" at bounding box center [441, 321] width 883 height 564
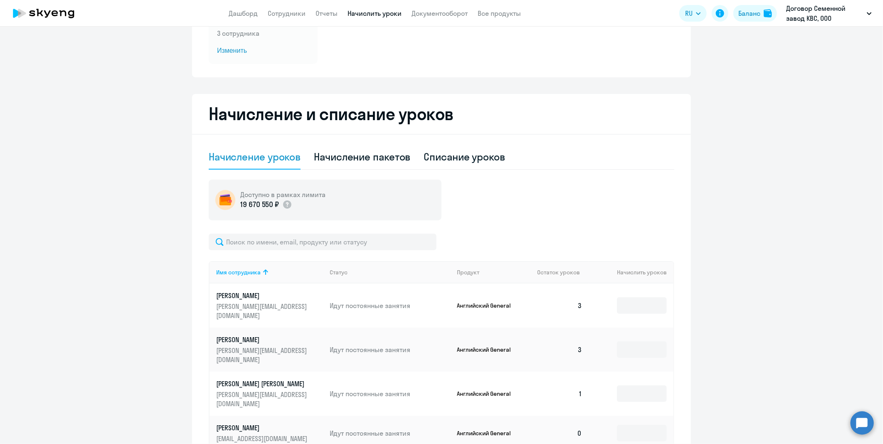
scroll to position [164, 0]
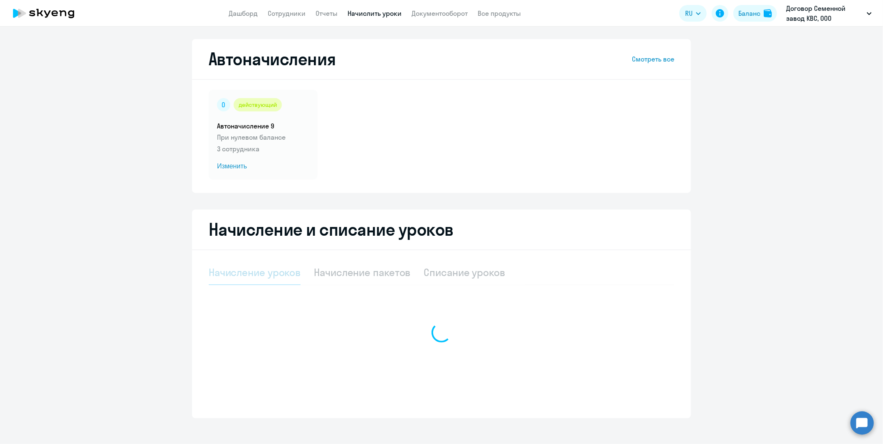
select select "10"
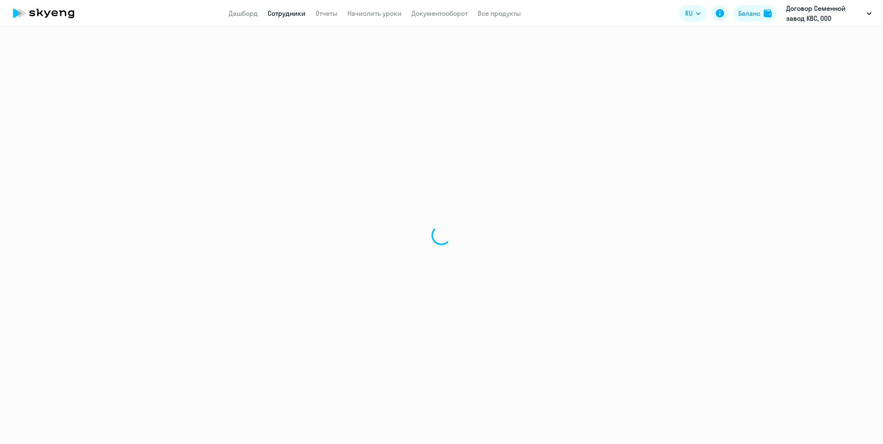
select select "30"
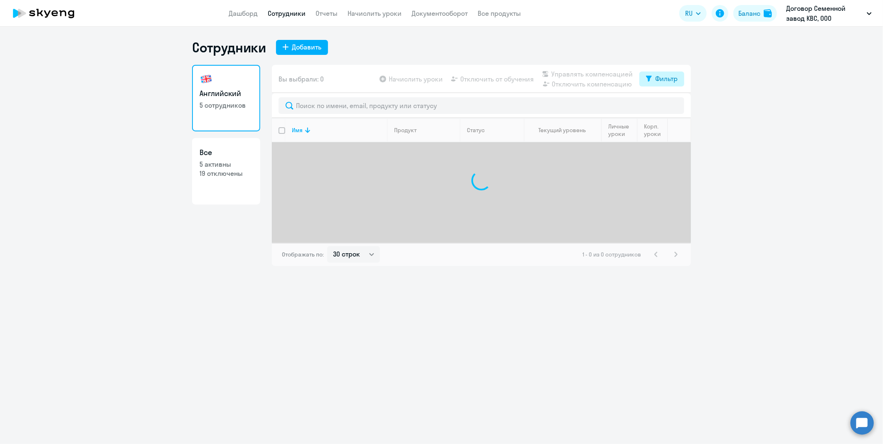
click at [665, 85] on button "Фильтр" at bounding box center [662, 79] width 45 height 15
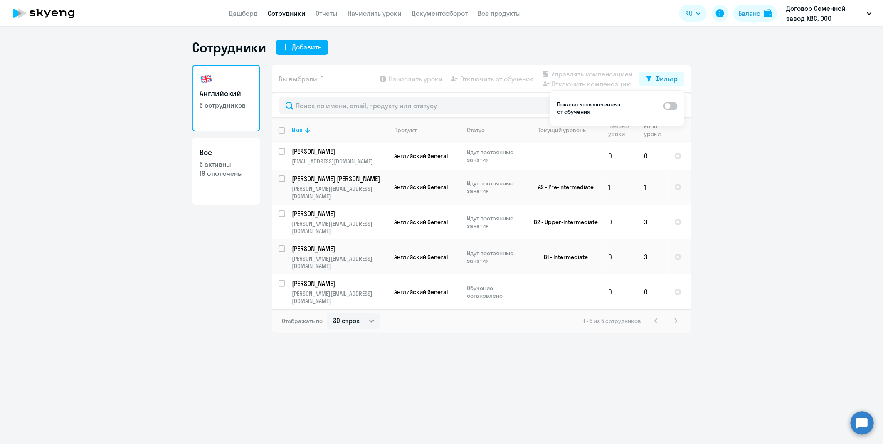
click at [677, 104] on span at bounding box center [671, 106] width 14 height 8
click at [664, 105] on input "checkbox" at bounding box center [663, 105] width 0 height 0
checkbox input "true"
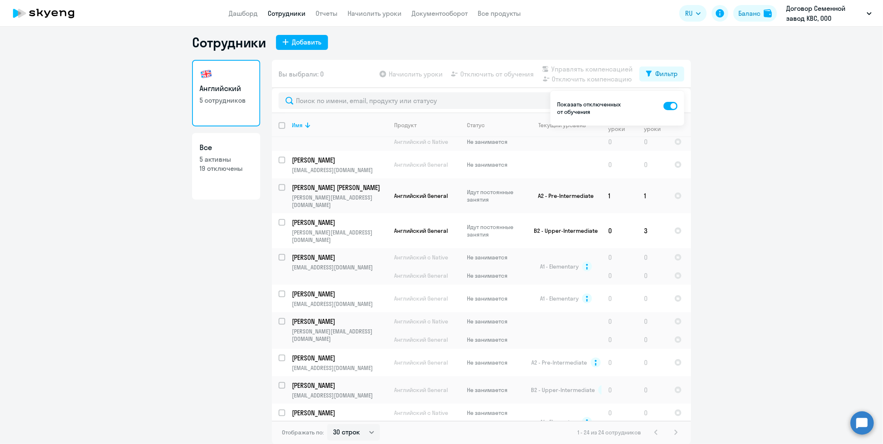
scroll to position [272, 0]
click at [313, 352] on p "[PERSON_NAME]" at bounding box center [339, 356] width 94 height 9
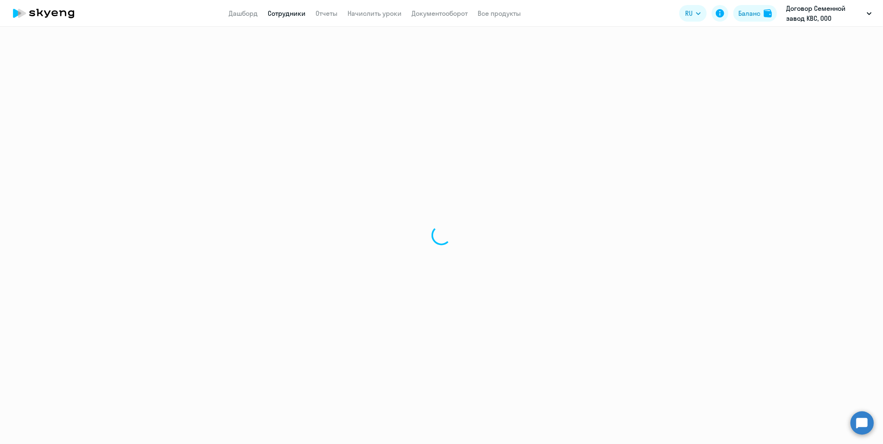
select select "english"
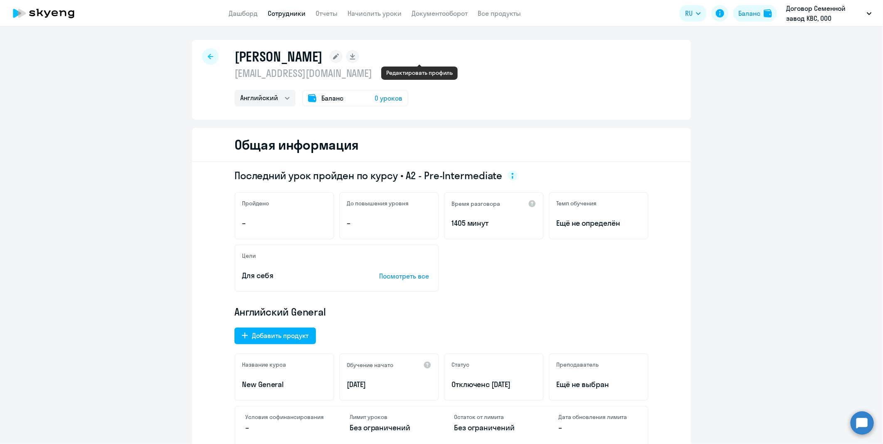
click at [343, 56] on rect at bounding box center [335, 56] width 13 height 13
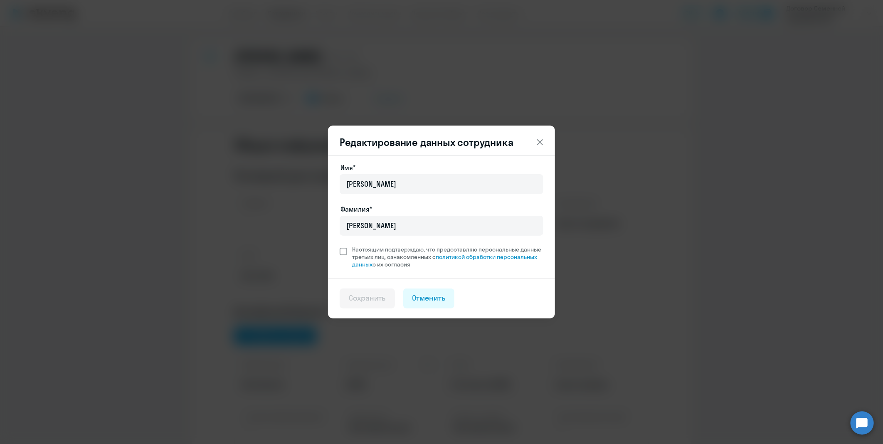
click at [342, 257] on label "Настоящим подтверждаю, что предоставляю персональные данные третьих лиц, ознако…" at bounding box center [442, 257] width 204 height 22
click at [340, 246] on input "Настоящим подтверждаю, что предоставляю персональные данные третьих лиц, ознако…" at bounding box center [339, 245] width 0 height 0
checkbox input "true"
click at [371, 302] on div "Сохранить" at bounding box center [367, 298] width 37 height 11
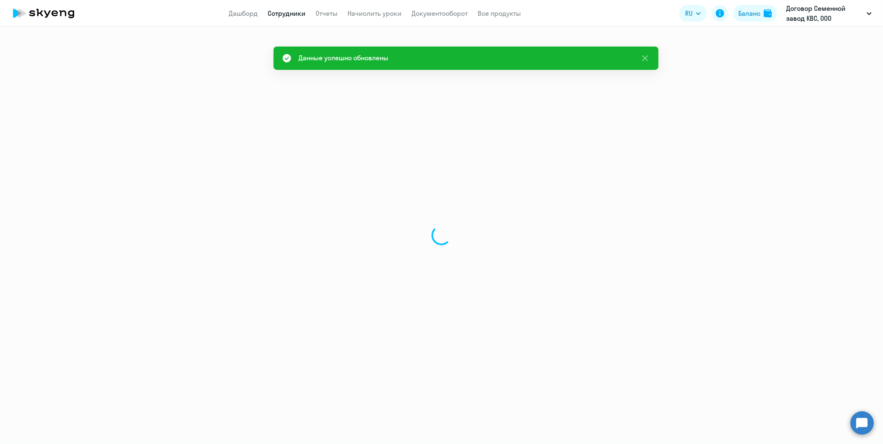
select select "english"
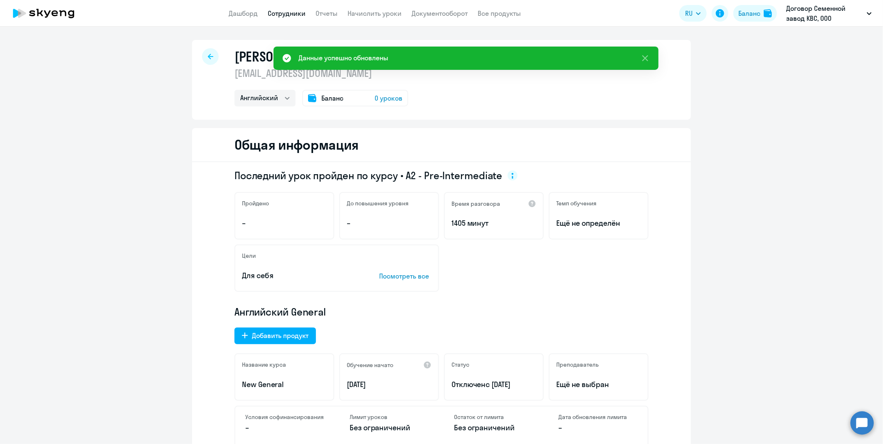
click at [368, 207] on div "До повышения уровня –" at bounding box center [389, 215] width 100 height 47
click at [290, 215] on div "Пройдено –" at bounding box center [285, 215] width 100 height 47
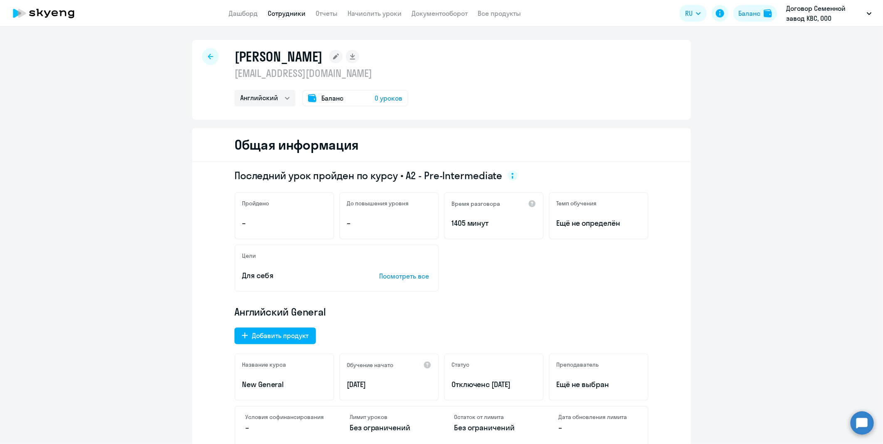
click at [386, 99] on span "0 уроков" at bounding box center [389, 98] width 28 height 10
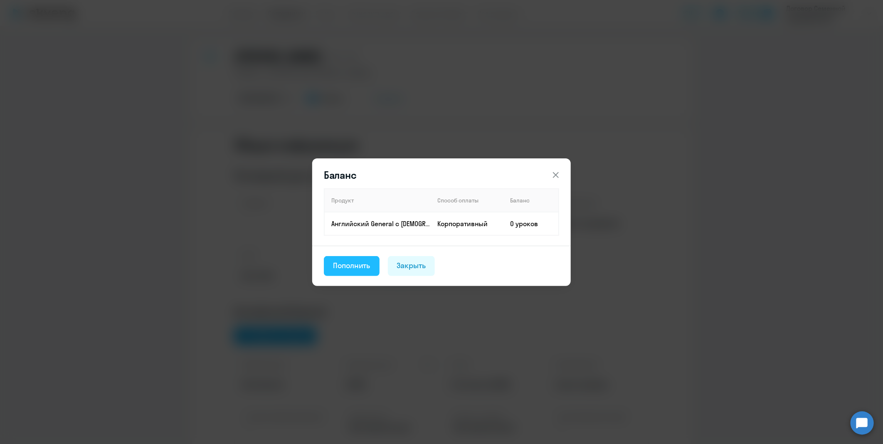
click at [353, 267] on div "Пополнить" at bounding box center [351, 265] width 37 height 11
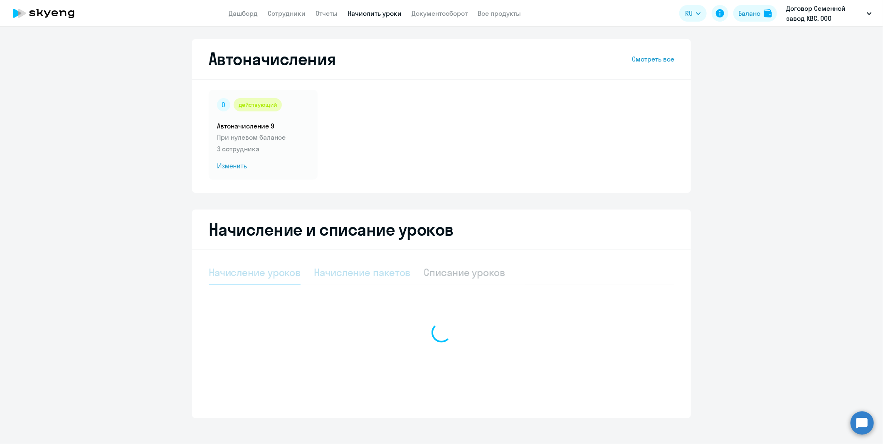
select select "10"
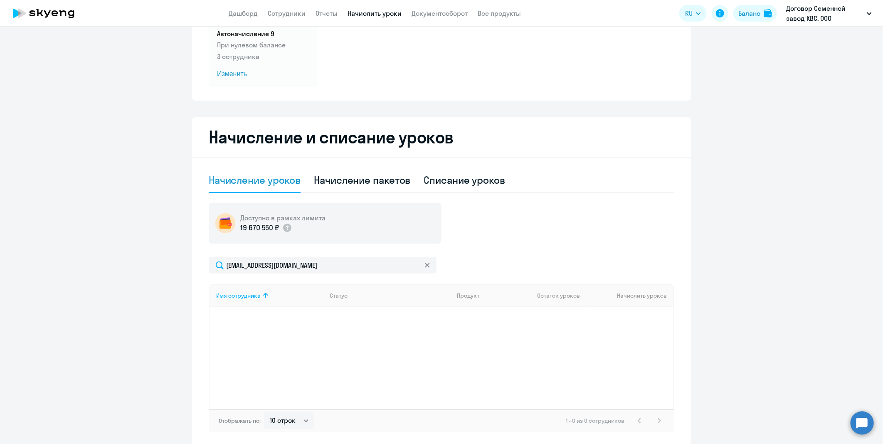
scroll to position [127, 0]
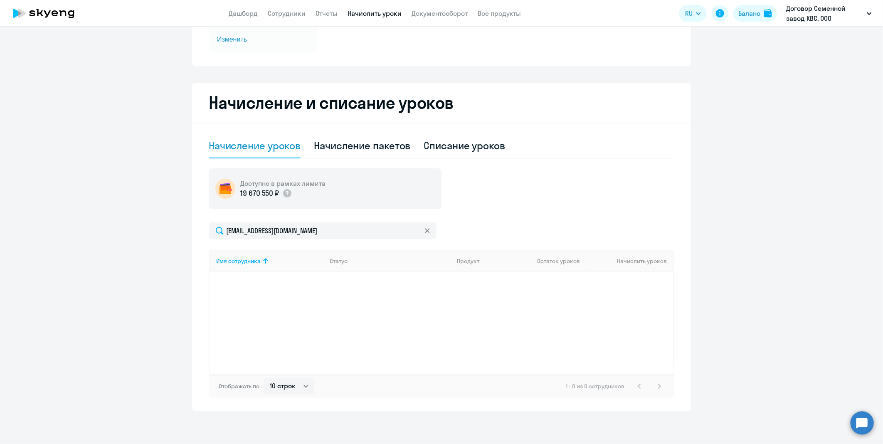
click at [296, 306] on div "Имя сотрудника Статус Продукт Остаток уроков Начислить уроков" at bounding box center [442, 312] width 466 height 125
click at [275, 295] on div "Имя сотрудника Статус Продукт Остаток уроков Начислить уроков" at bounding box center [442, 312] width 466 height 125
click at [336, 150] on div "Начисление пакетов" at bounding box center [362, 145] width 97 height 13
select select "10"
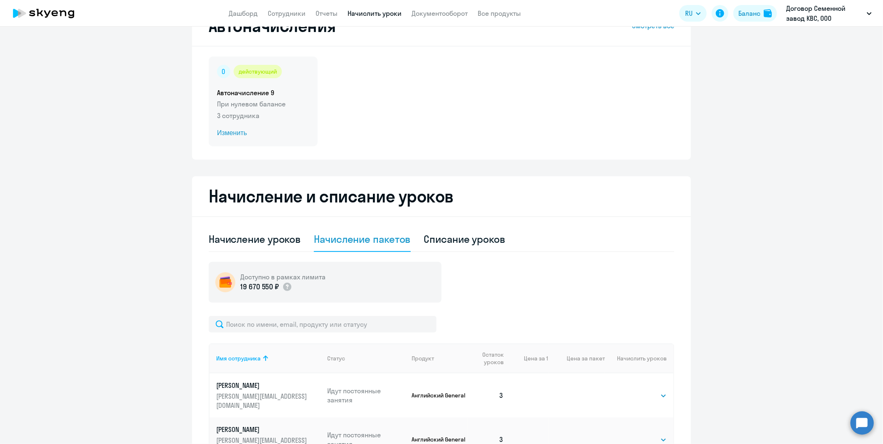
scroll to position [0, 0]
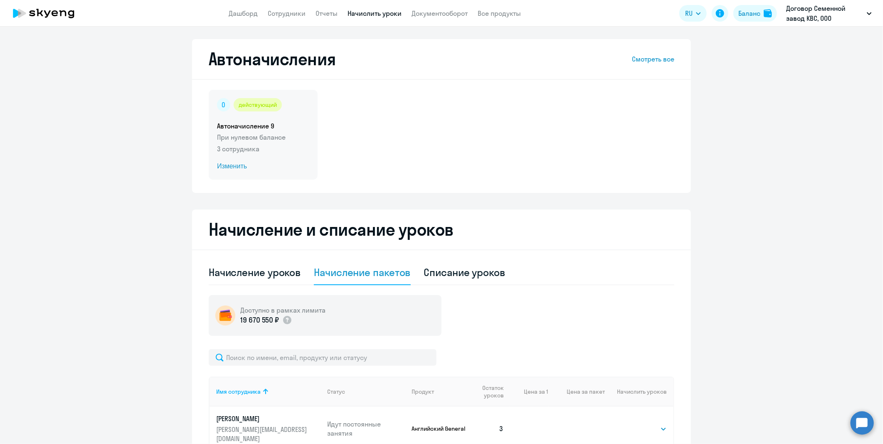
click at [265, 142] on p "При нулевом балансе" at bounding box center [263, 137] width 92 height 10
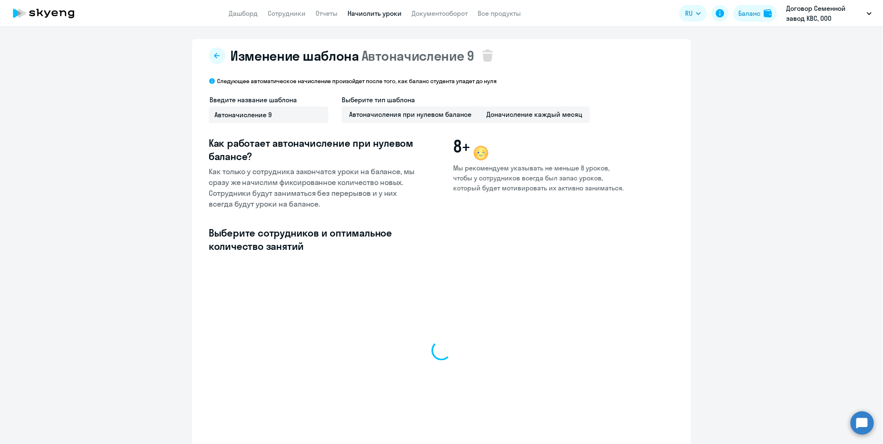
select select "10"
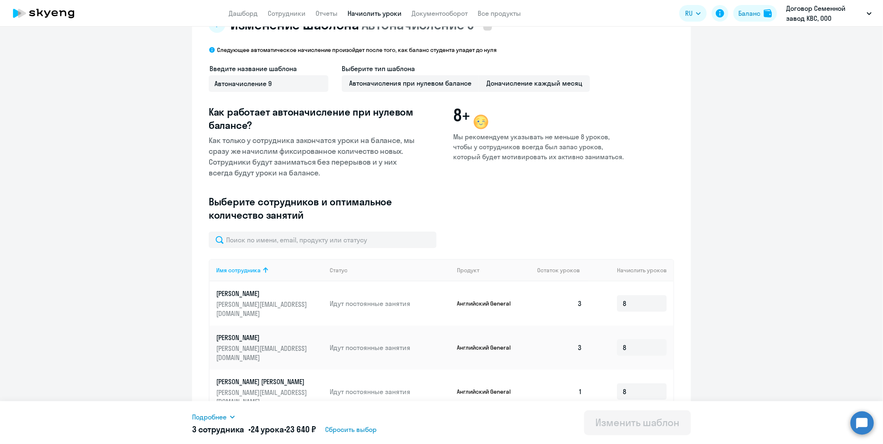
scroll to position [77, 0]
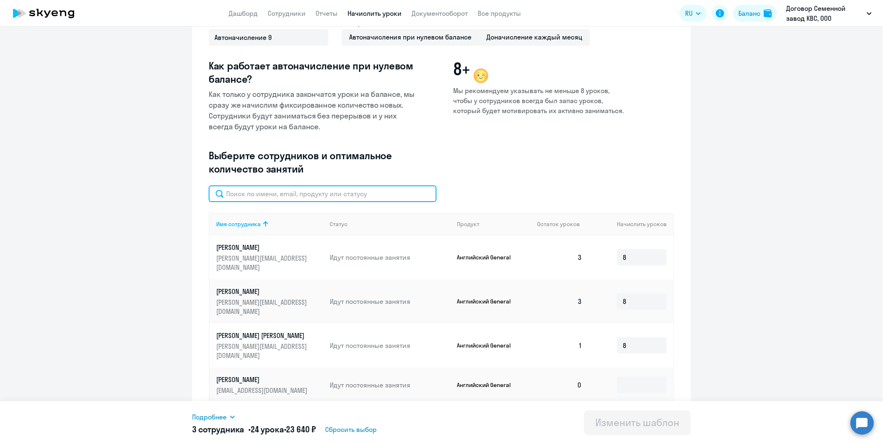
click at [290, 195] on input "text" at bounding box center [323, 194] width 228 height 17
type input "[PERSON_NAME]"
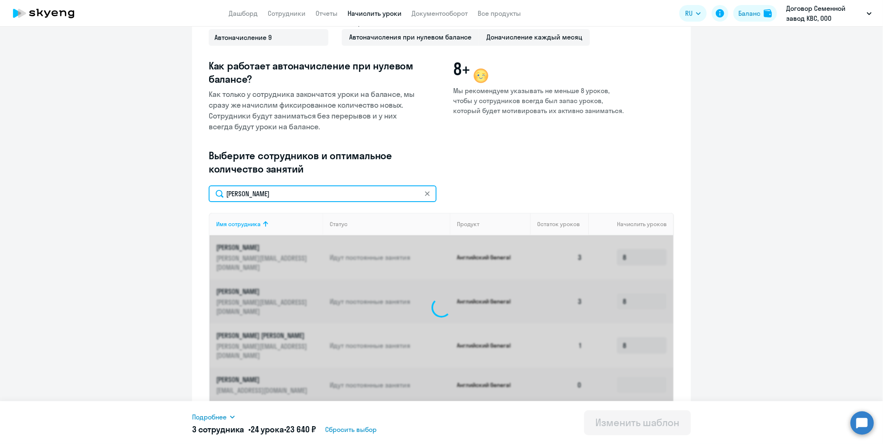
scroll to position [40, 0]
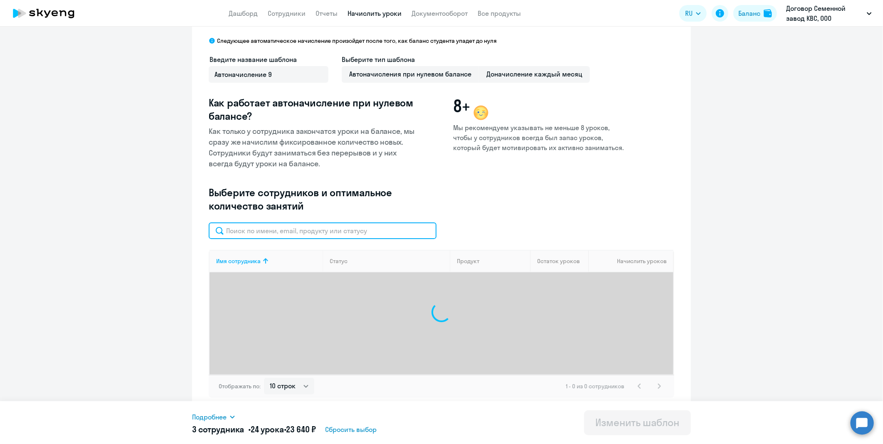
type input "n"
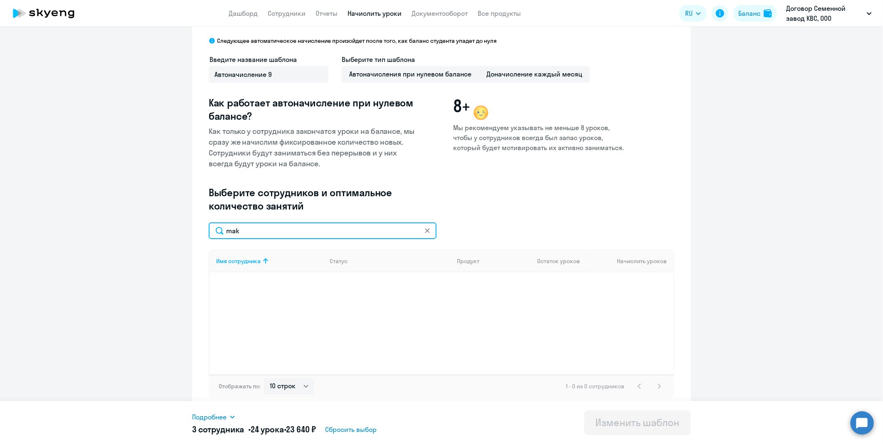
type input "maks"
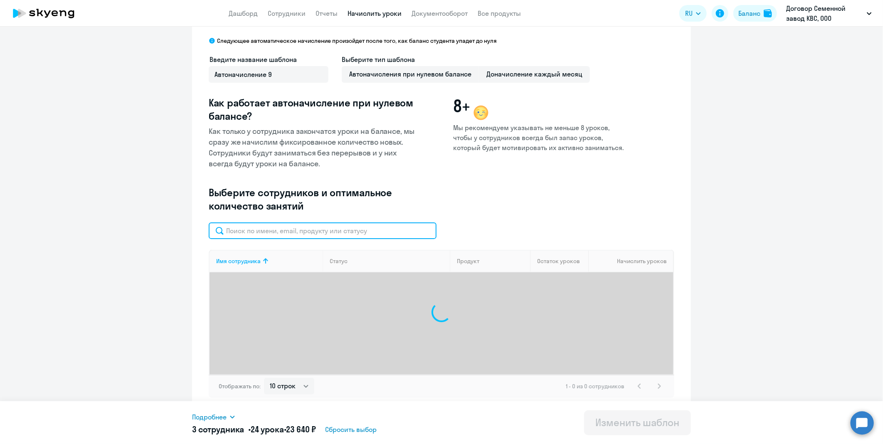
scroll to position [77, 0]
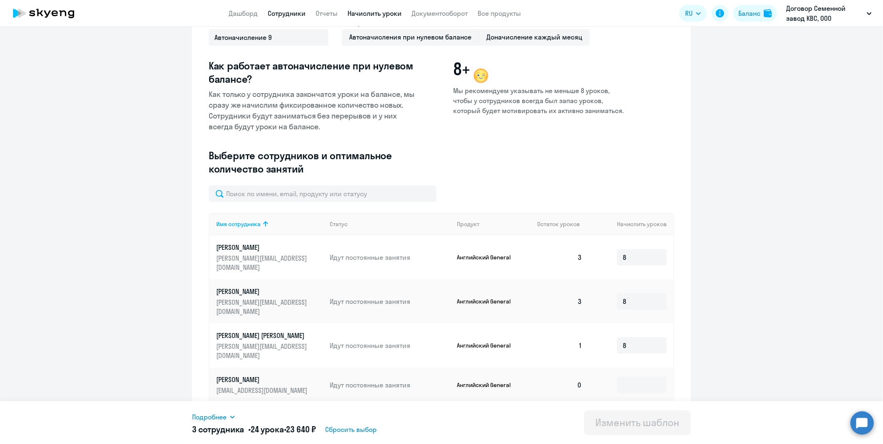
click at [285, 17] on link "Сотрудники" at bounding box center [287, 13] width 38 height 8
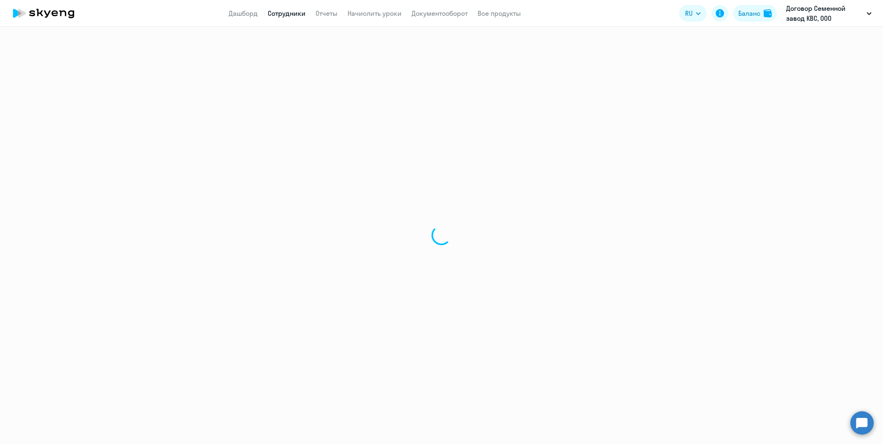
select select "30"
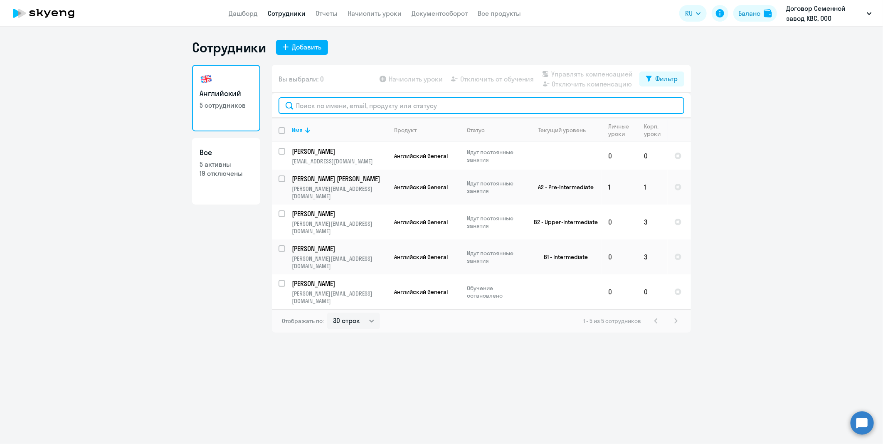
click at [342, 106] on input "text" at bounding box center [482, 105] width 406 height 17
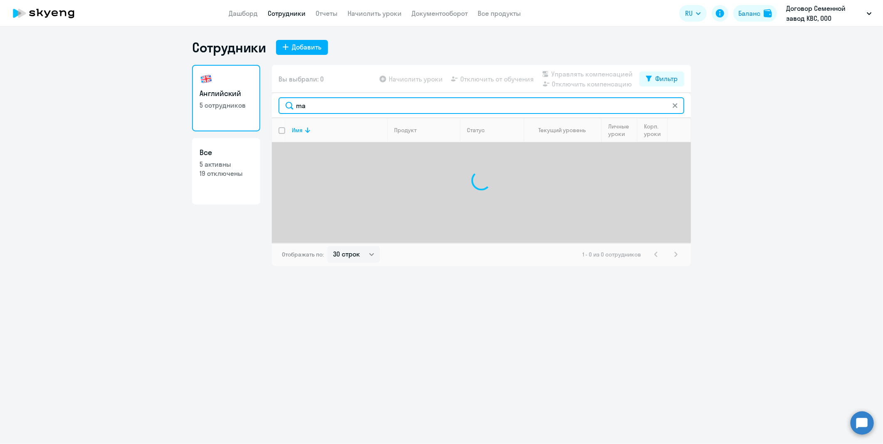
type input "m"
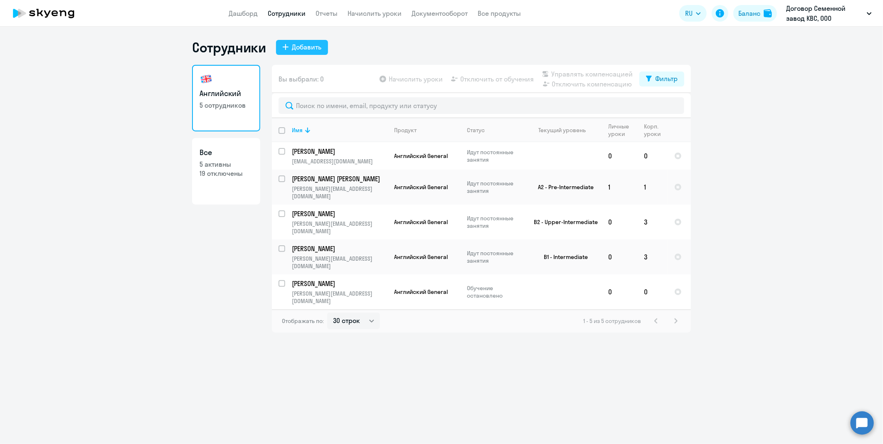
click at [297, 51] on div "Добавить" at bounding box center [307, 47] width 30 height 10
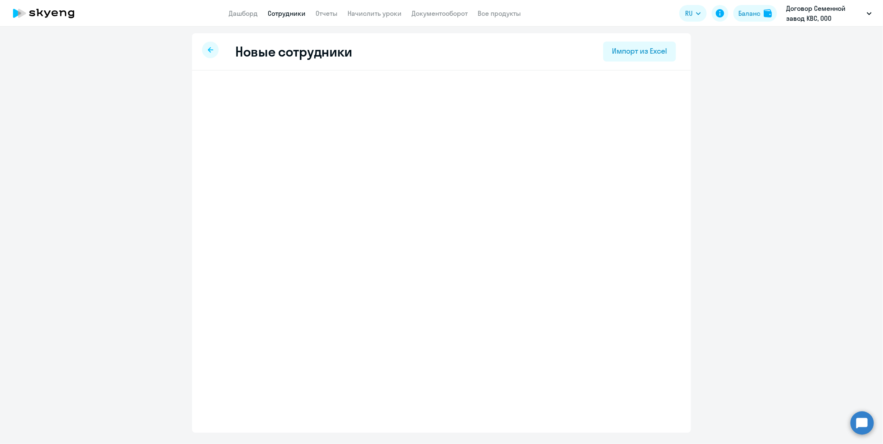
select select "english_adult_not_native_speaker"
select select "3"
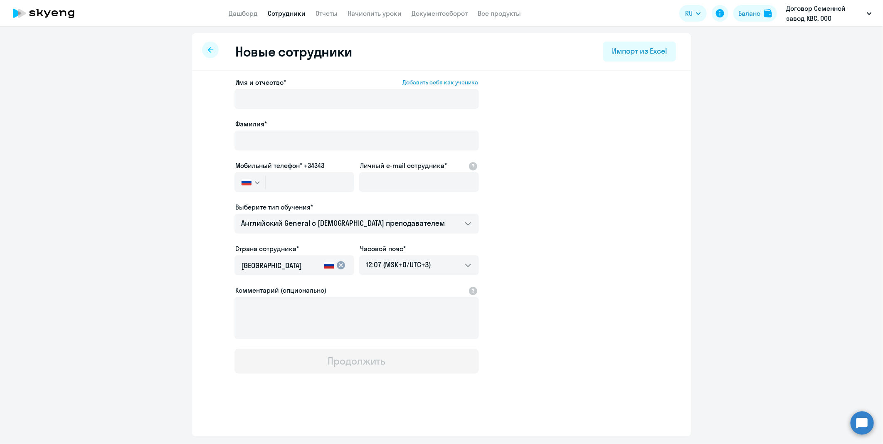
click at [208, 46] on div at bounding box center [210, 50] width 17 height 17
select select "30"
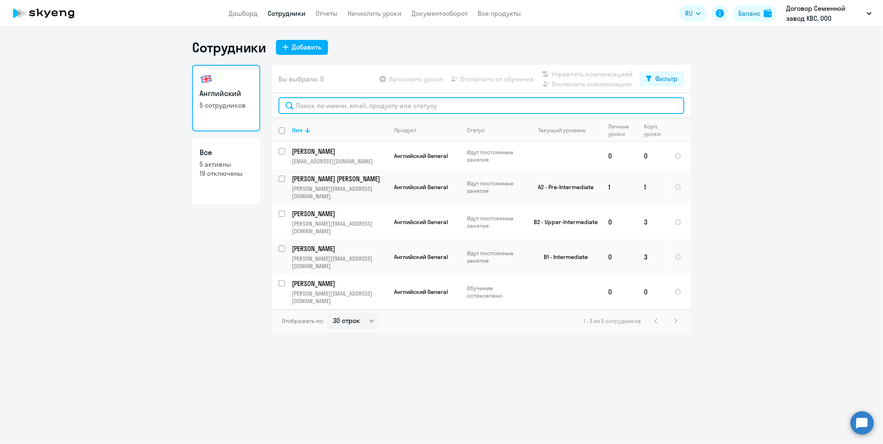
click at [450, 105] on input "text" at bounding box center [482, 105] width 406 height 17
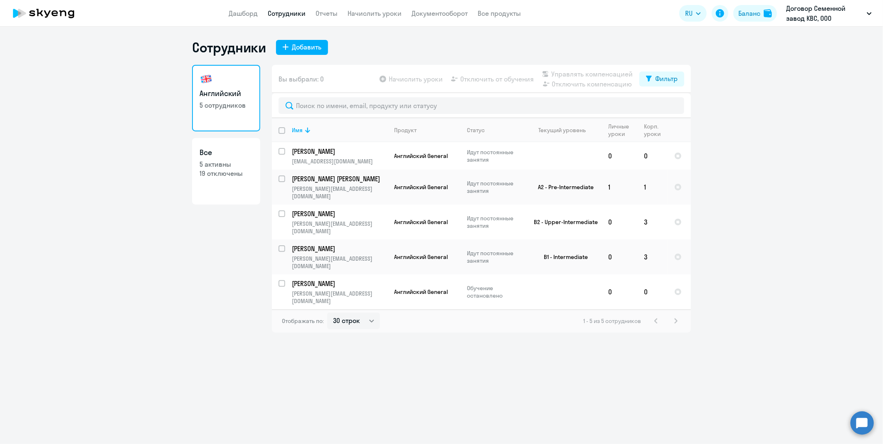
click at [225, 171] on p "19 отключены" at bounding box center [226, 173] width 53 height 9
select select "30"
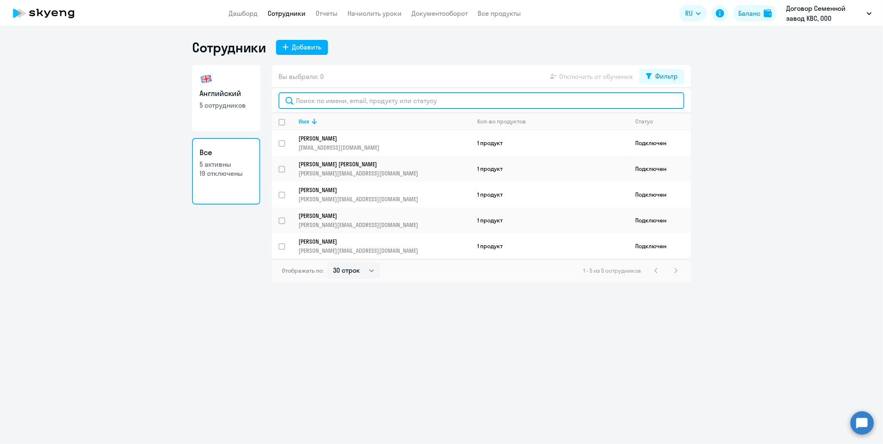
click at [438, 100] on input "text" at bounding box center [482, 100] width 406 height 17
click at [678, 72] on div "Фильтр" at bounding box center [667, 76] width 22 height 10
click at [670, 104] on span at bounding box center [671, 103] width 14 height 8
click at [664, 103] on input "checkbox" at bounding box center [663, 103] width 0 height 0
checkbox input "true"
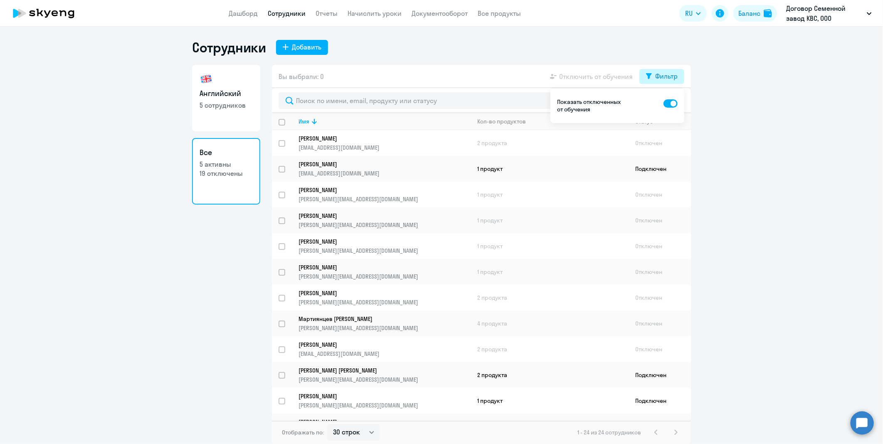
click at [656, 74] on div "Фильтр" at bounding box center [667, 76] width 22 height 10
click at [478, 142] on td "2 продукта" at bounding box center [550, 143] width 158 height 26
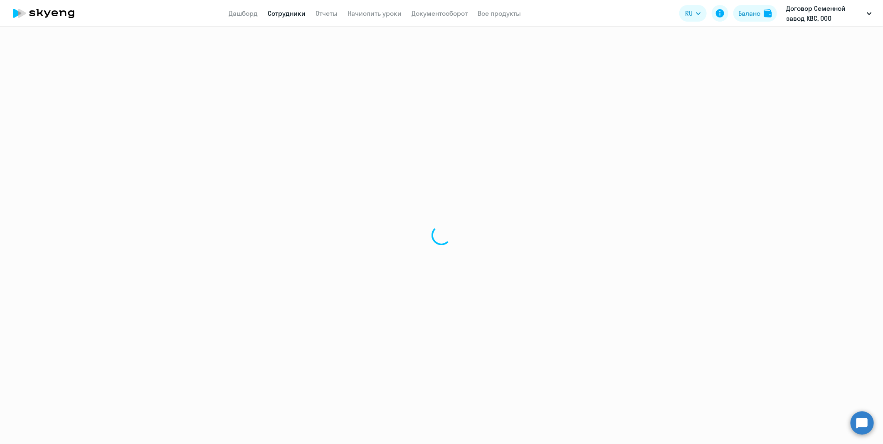
select select "english"
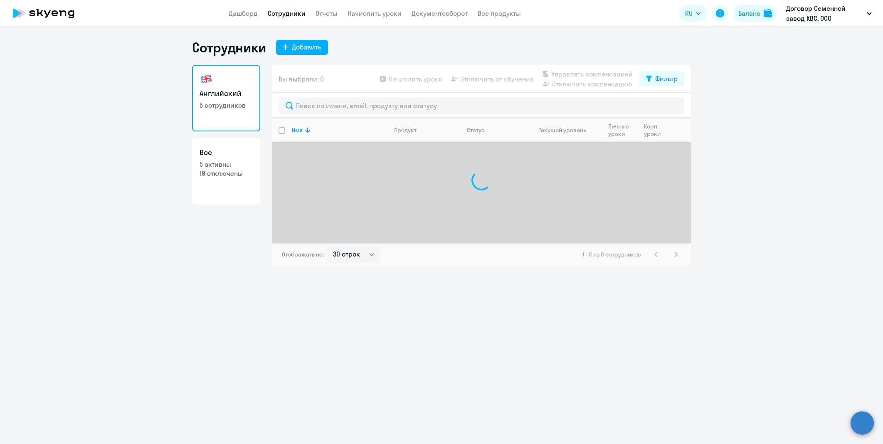
select select "30"
